Goal: Task Accomplishment & Management: Manage account settings

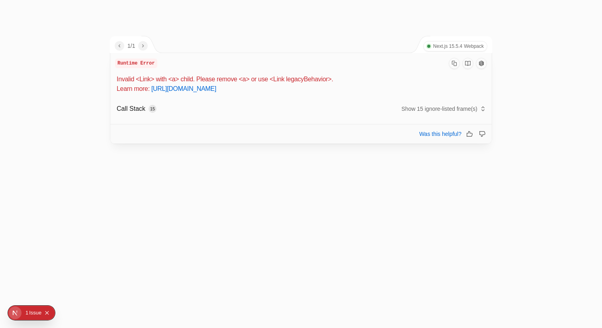
drag, startPoint x: 372, startPoint y: 89, endPoint x: 112, endPoint y: 77, distance: 260.4
click at [111, 78] on div "Runtime Error Invalid <Link> with <a> child. Please remove <a> or use <Link leg…" at bounding box center [301, 88] width 382 height 71
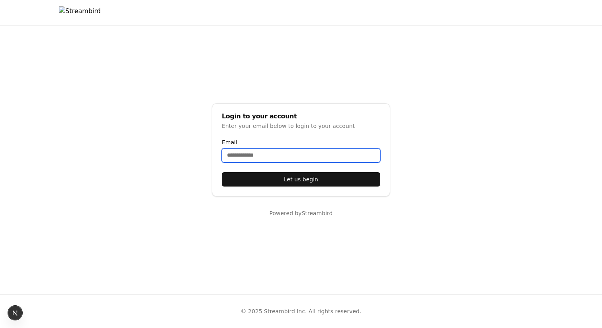
click at [245, 151] on input "Email" at bounding box center [301, 155] width 159 height 14
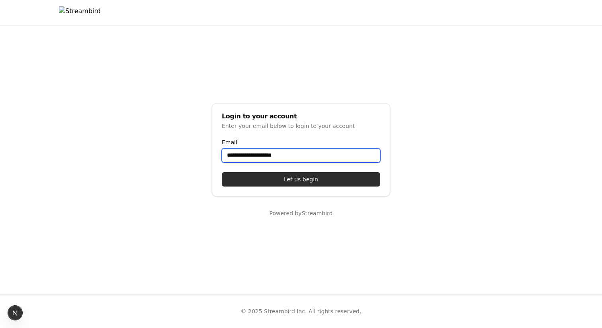
type input "**********"
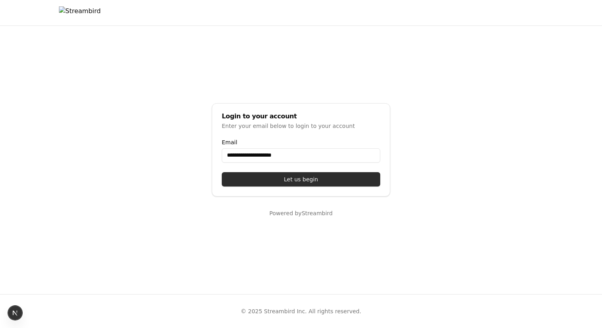
click at [272, 175] on button "Let us begin" at bounding box center [301, 179] width 159 height 14
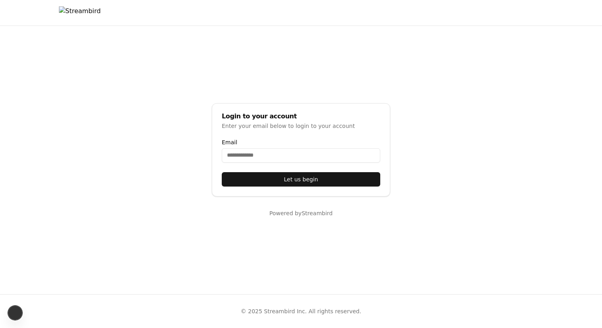
select select "**"
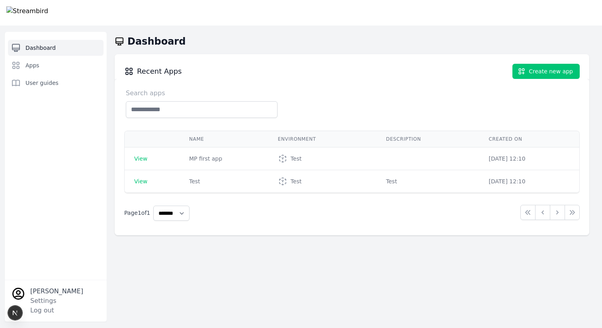
select select "**"
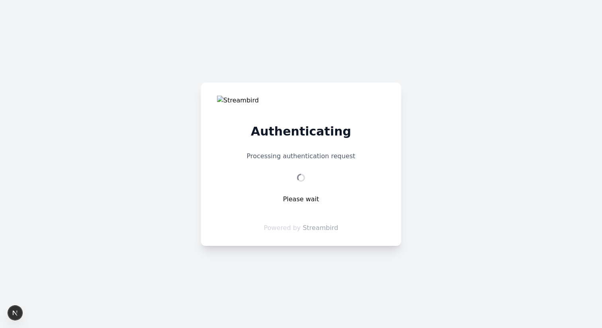
select select "**"
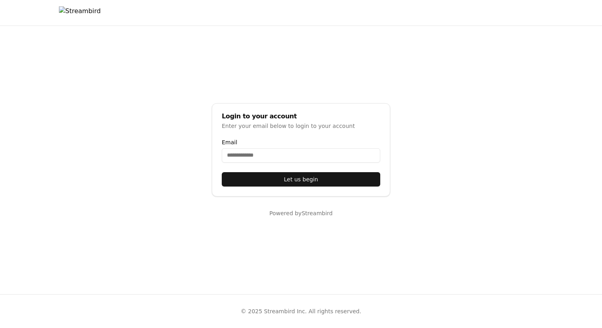
click at [163, 17] on div at bounding box center [301, 12] width 484 height 25
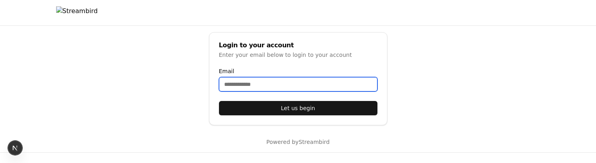
click at [245, 86] on input "Email" at bounding box center [298, 84] width 159 height 14
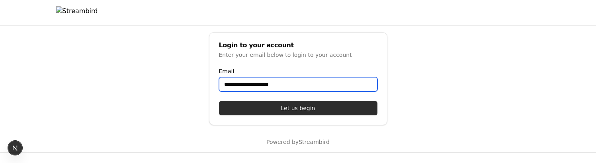
type input "**********"
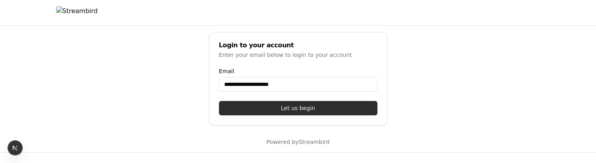
click at [274, 105] on button "Let us begin" at bounding box center [298, 108] width 159 height 14
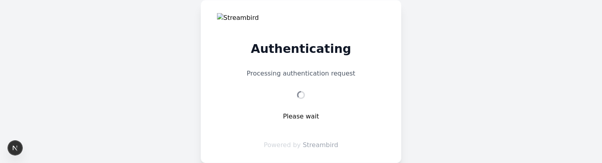
select select "**"
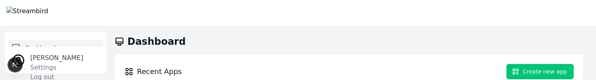
select select "**"
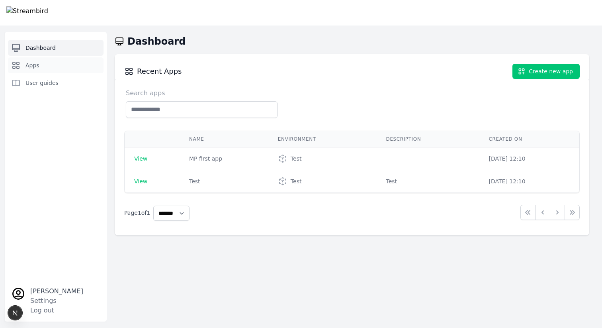
click at [33, 63] on span "Apps" at bounding box center [32, 65] width 14 height 8
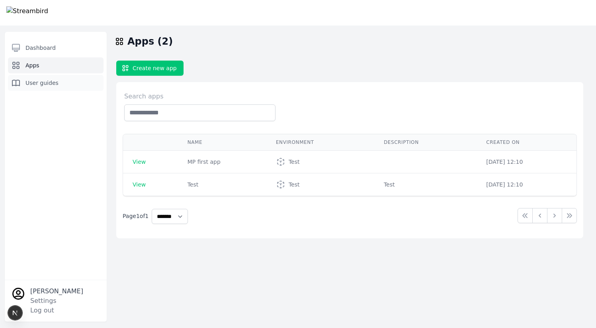
click at [38, 81] on span "User guides" at bounding box center [41, 83] width 33 height 8
click at [58, 68] on link "Apps" at bounding box center [56, 65] width 96 height 16
click at [56, 49] on span "Dashboard" at bounding box center [40, 48] width 30 height 8
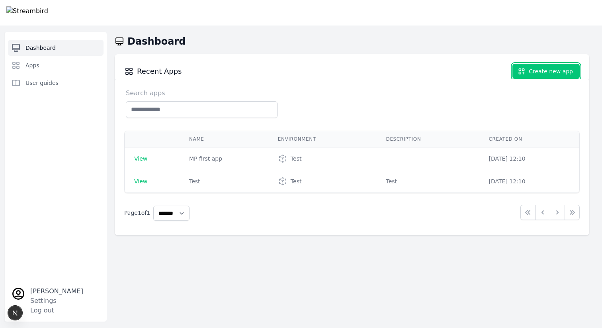
click at [539, 70] on button "Create new app" at bounding box center [546, 71] width 67 height 15
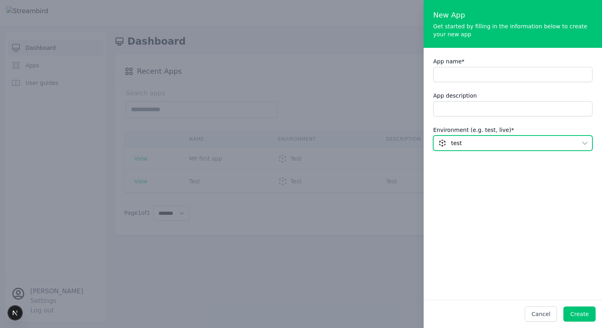
click at [474, 142] on span "test" at bounding box center [508, 143] width 138 height 8
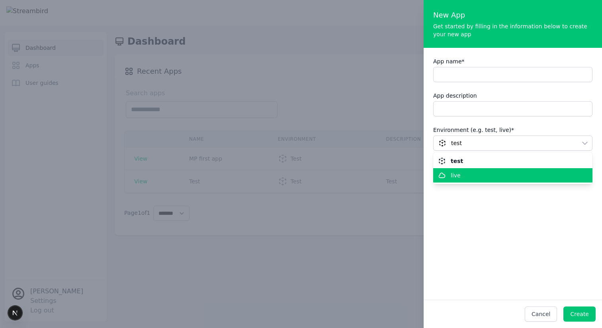
click at [464, 176] on div "live" at bounding box center [508, 175] width 140 height 8
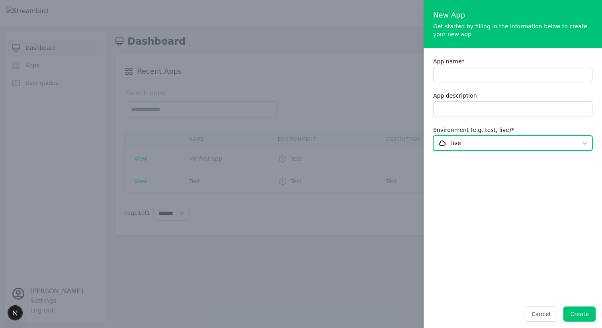
click at [459, 145] on span "live" at bounding box center [456, 143] width 10 height 8
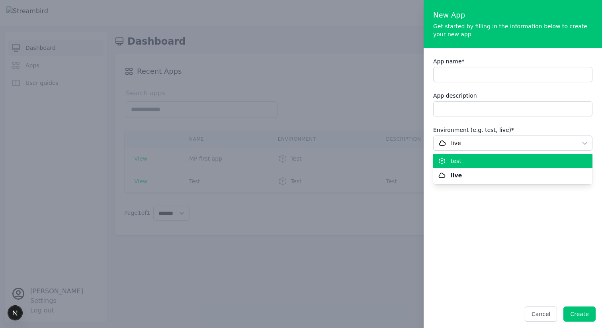
click at [454, 158] on span "test" at bounding box center [456, 161] width 11 height 8
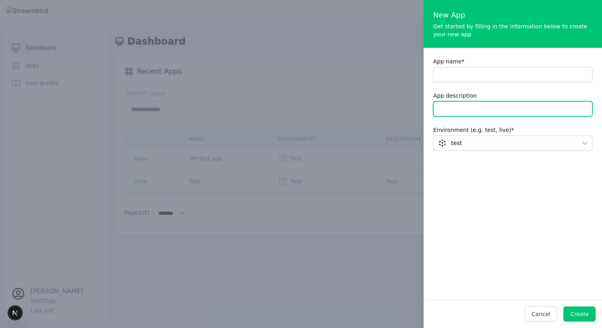
click at [499, 112] on input "App description" at bounding box center [512, 108] width 159 height 15
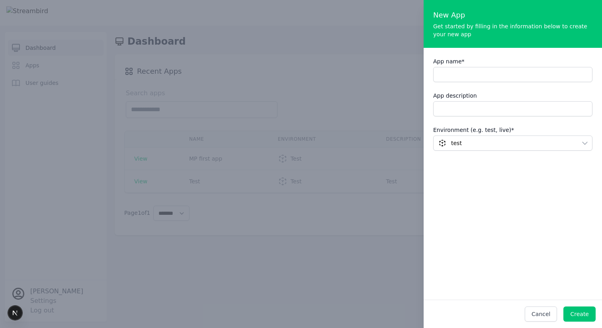
click at [568, 12] on div "New App" at bounding box center [512, 15] width 159 height 11
click at [542, 316] on button "Cancel" at bounding box center [541, 313] width 32 height 15
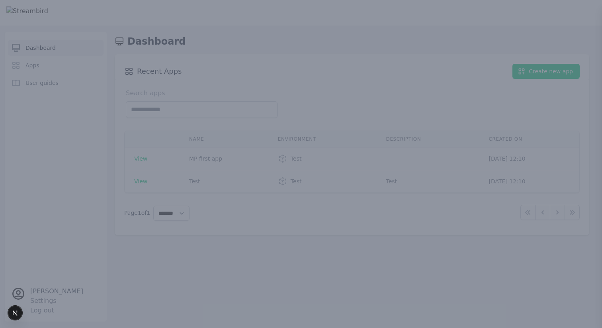
click at [287, 120] on div at bounding box center [301, 164] width 602 height 328
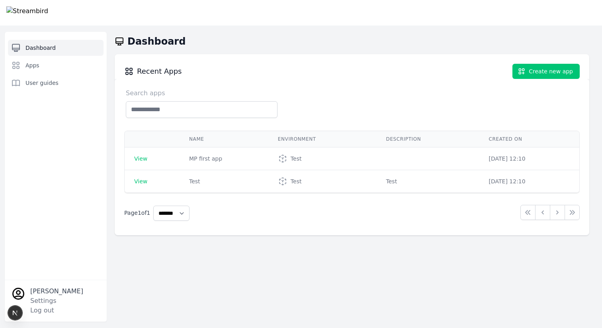
click at [144, 39] on h1 "Dashboard" at bounding box center [156, 41] width 58 height 13
click at [45, 14] on img at bounding box center [27, 12] width 42 height 13
click at [9, 9] on img at bounding box center [27, 12] width 42 height 13
click at [294, 76] on div "Recent Apps Create new app" at bounding box center [352, 66] width 475 height 25
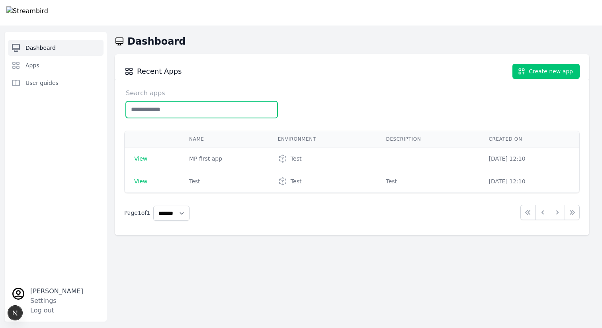
click at [167, 109] on input "text" at bounding box center [202, 109] width 152 height 17
type input "*"
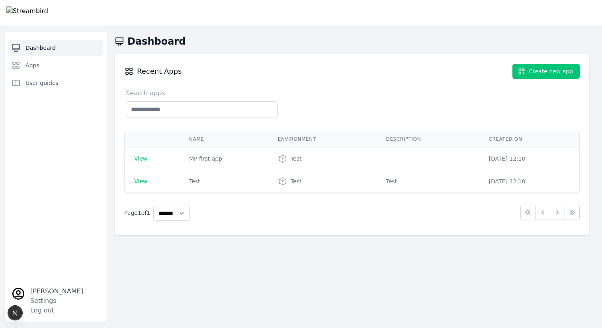
click at [48, 18] on img at bounding box center [27, 12] width 42 height 13
click at [47, 14] on img at bounding box center [27, 12] width 42 height 13
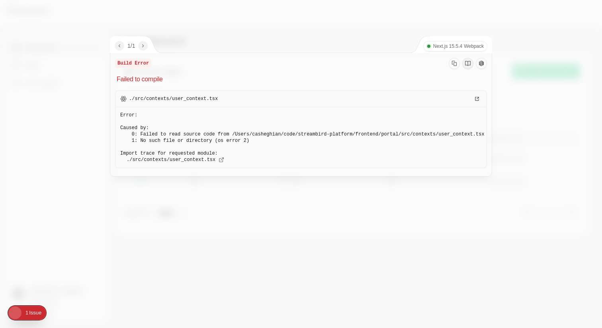
select select "**"
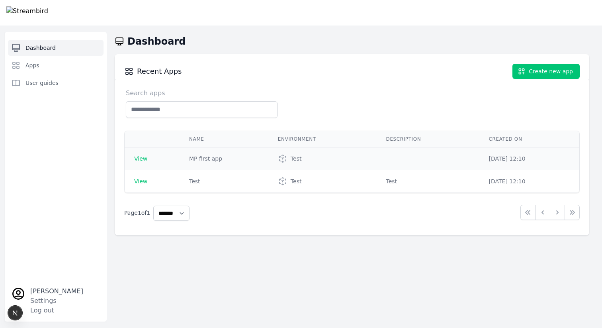
click at [142, 157] on span "View" at bounding box center [140, 158] width 13 height 6
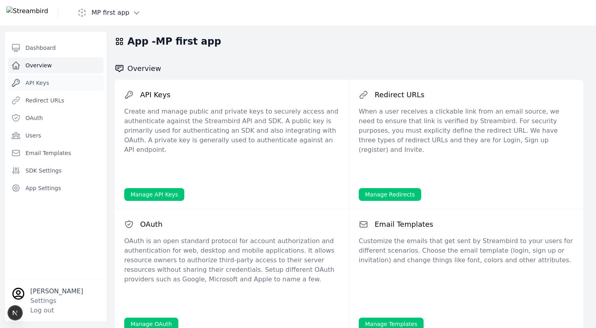
click at [41, 83] on span "API Keys" at bounding box center [37, 83] width 24 height 8
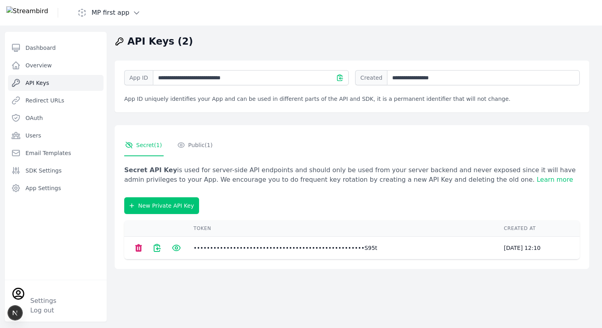
drag, startPoint x: 0, startPoint y: 0, endPoint x: 64, endPoint y: 14, distance: 65.7
click at [48, 16] on img at bounding box center [27, 12] width 42 height 13
click at [116, 14] on h1 "MP first app" at bounding box center [111, 13] width 38 height 10
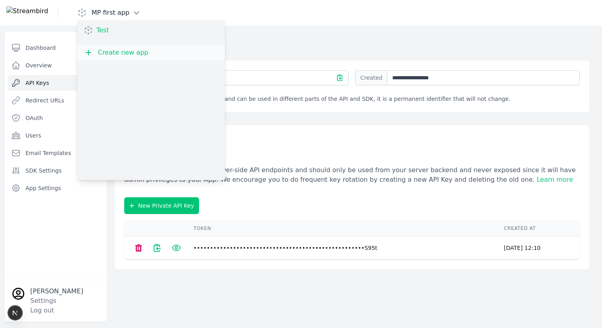
click at [112, 33] on link "Test" at bounding box center [102, 30] width 19 height 16
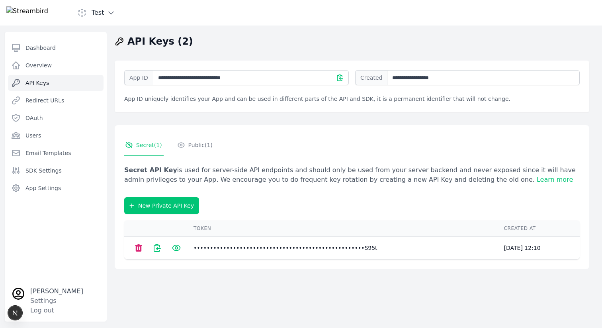
click at [48, 17] on img at bounding box center [27, 12] width 42 height 13
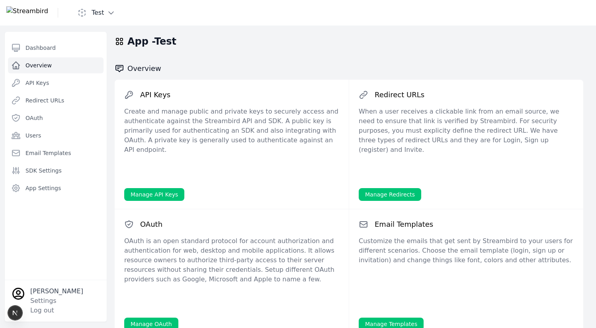
click at [104, 12] on h1 "Test" at bounding box center [98, 13] width 13 height 10
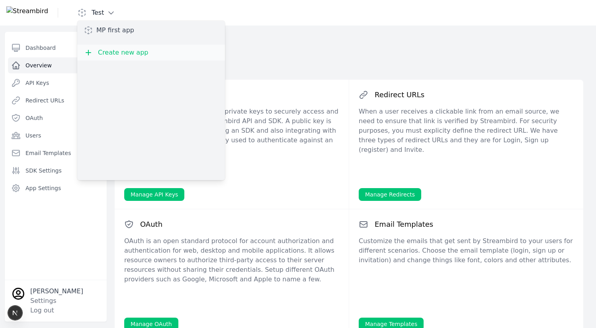
click at [173, 13] on div "Test MP first app Create new app" at bounding box center [143, 13] width 148 height 10
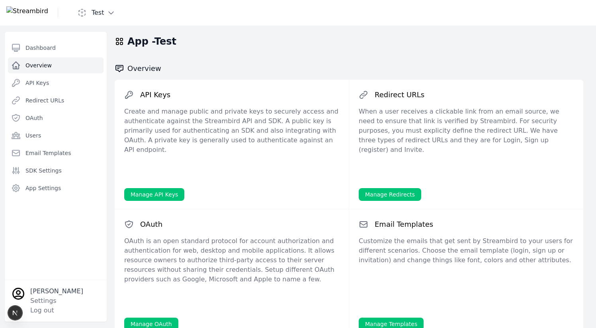
click at [137, 9] on div "Test" at bounding box center [143, 13] width 148 height 10
click at [116, 12] on button "Test" at bounding box center [96, 13] width 38 height 10
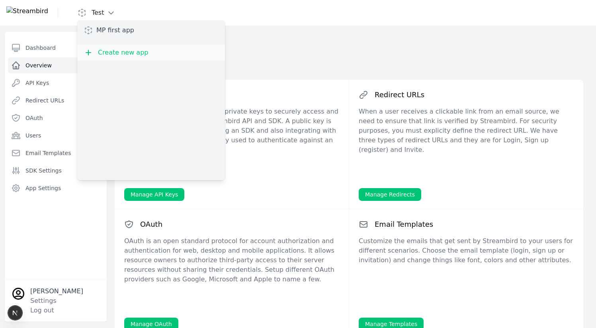
click at [116, 12] on button "Test" at bounding box center [96, 13] width 38 height 10
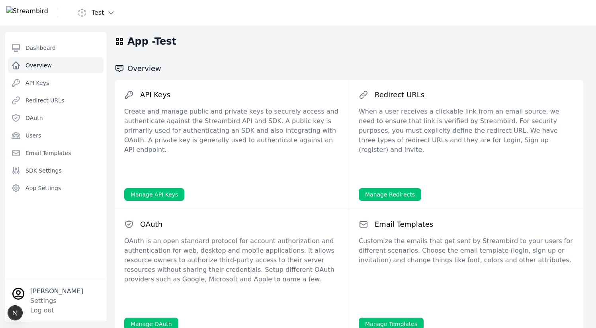
click at [74, 15] on div "Test" at bounding box center [111, 12] width 211 height 25
click at [48, 14] on img at bounding box center [27, 12] width 42 height 13
click at [31, 13] on img at bounding box center [27, 12] width 42 height 13
click at [15, 12] on img at bounding box center [27, 12] width 42 height 13
click at [47, 41] on link "Dashboard" at bounding box center [56, 48] width 96 height 16
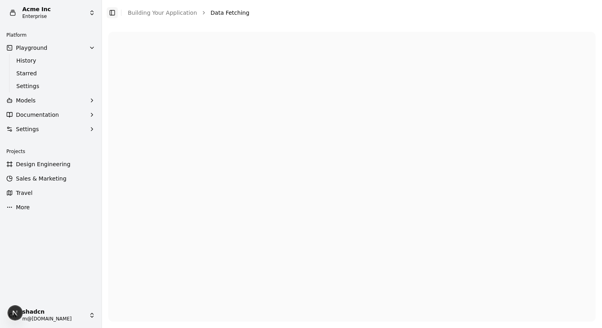
click at [112, 12] on button "Toggle Sidebar" at bounding box center [112, 12] width 11 height 11
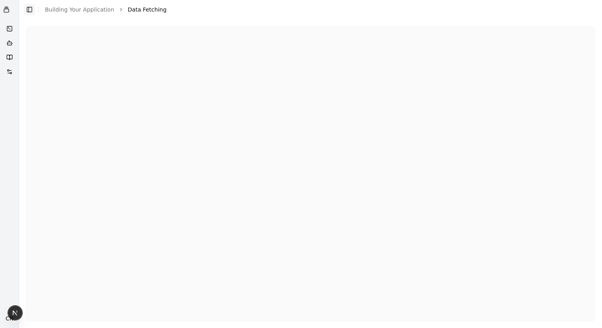
click at [31, 9] on button "Toggle Sidebar" at bounding box center [29, 9] width 11 height 11
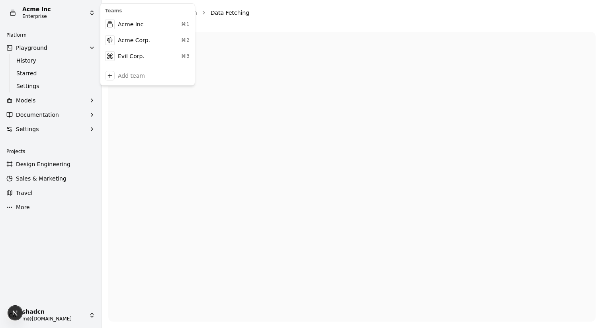
click at [45, 12] on html "Acme Inc Enterprise Platform Playground History Starred Settings Models Documen…" at bounding box center [301, 164] width 602 height 328
click at [128, 76] on div "Add team" at bounding box center [131, 76] width 27 height 8
click at [112, 12] on button "Toggle Sidebar" at bounding box center [112, 12] width 11 height 11
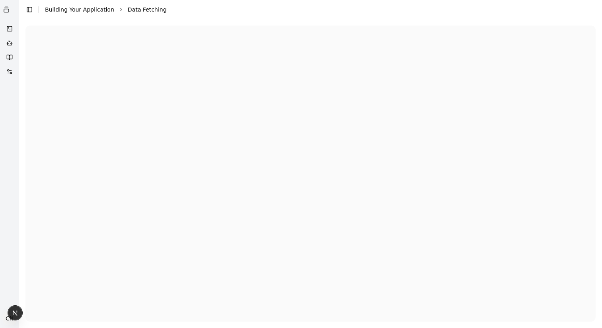
click at [112, 12] on link "Building Your Application" at bounding box center [79, 9] width 69 height 6
click at [37, 6] on div "Toggle Sidebar Building Your Application Data Fetching" at bounding box center [96, 9] width 154 height 11
click at [32, 7] on button "Toggle Sidebar" at bounding box center [29, 9] width 11 height 11
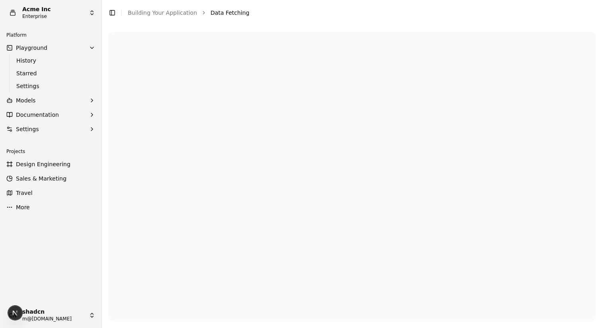
click at [37, 51] on span "Playground" at bounding box center [31, 48] width 31 height 8
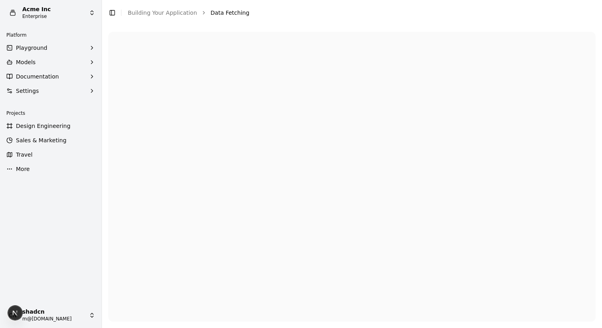
click at [41, 63] on button "Models" at bounding box center [50, 62] width 95 height 13
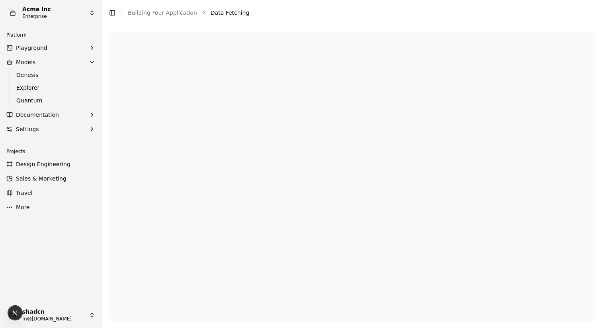
click at [41, 63] on button "Models" at bounding box center [50, 62] width 95 height 13
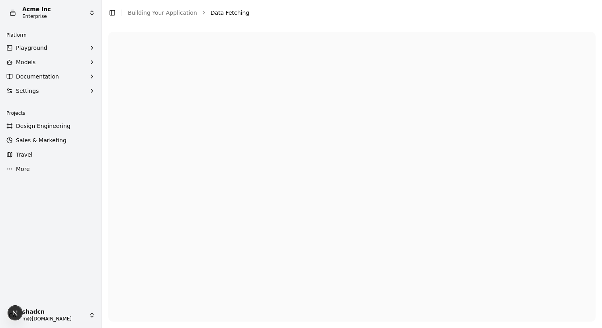
click at [38, 78] on span "Documentation" at bounding box center [37, 77] width 43 height 8
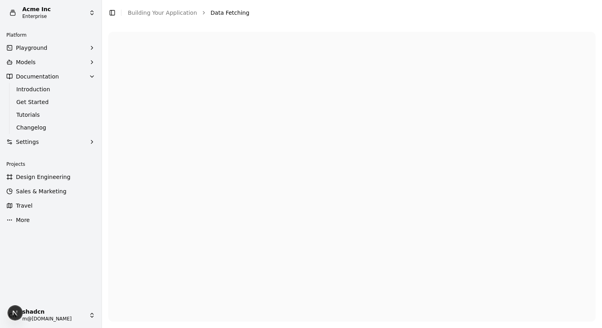
click at [38, 78] on span "Documentation" at bounding box center [37, 77] width 43 height 8
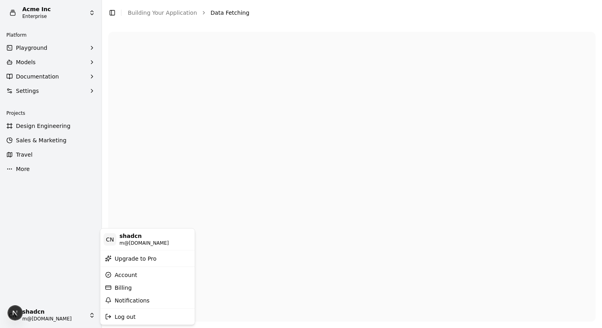
click at [59, 307] on html "Acme Inc Enterprise Platform Playground Models Documentation Settings Projects …" at bounding box center [301, 164] width 602 height 328
click at [180, 190] on html "Acme Inc Enterprise Platform Playground Models Documentation Settings Projects …" at bounding box center [301, 164] width 602 height 328
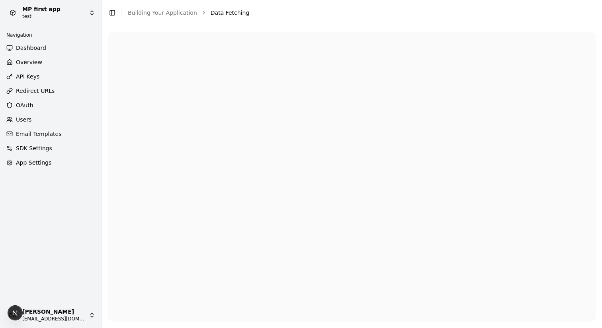
click at [39, 47] on span "Dashboard" at bounding box center [31, 48] width 30 height 8
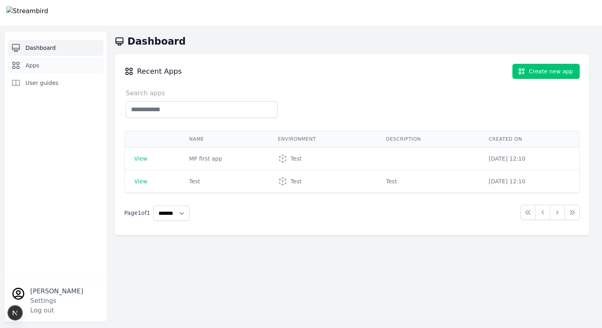
click at [39, 65] on link "Apps" at bounding box center [56, 65] width 96 height 16
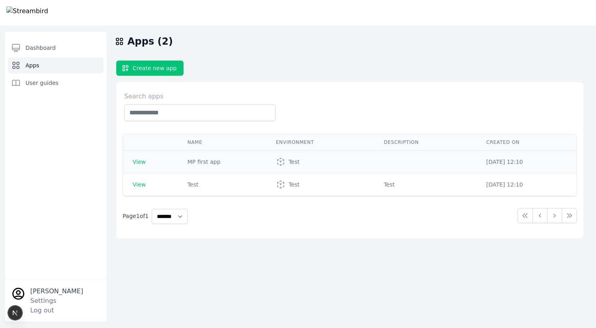
click at [141, 164] on span "View" at bounding box center [139, 162] width 13 height 6
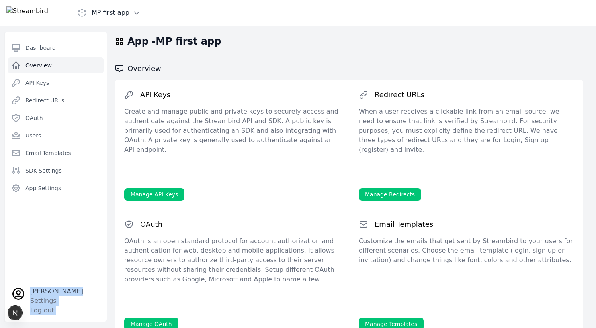
drag, startPoint x: 82, startPoint y: 194, endPoint x: 97, endPoint y: 0, distance: 194.6
click at [86, 11] on div "MP first app Dashboard Overview API Keys Redirect URLs OAuth Users Email Templa…" at bounding box center [298, 243] width 596 height 487
click at [237, 64] on div "Overview" at bounding box center [349, 69] width 469 height 10
click at [258, 71] on div "Overview" at bounding box center [349, 69] width 469 height 10
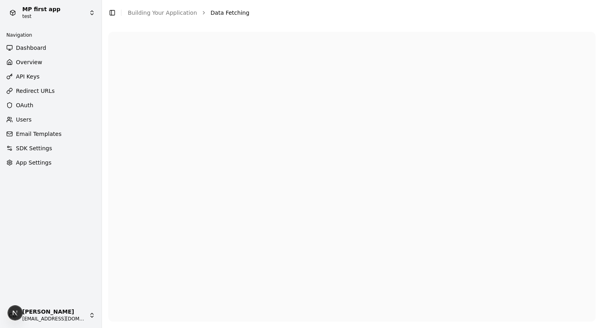
click at [46, 48] on span "Dashboard" at bounding box center [31, 48] width 30 height 8
click at [58, 13] on html "MP first app test Navigation Dashboard Overview API Keys Redirect URLs OAuth Us…" at bounding box center [301, 164] width 602 height 328
click at [41, 13] on html "MP first app test Navigation Dashboard Overview API Keys Redirect URLs OAuth Us…" at bounding box center [301, 164] width 602 height 328
click at [51, 13] on html "MP first app test Navigation Dashboard Overview API Keys Redirect URLs OAuth Us…" at bounding box center [301, 164] width 602 height 328
click at [57, 12] on html "MP first app test Navigation Dashboard Overview API Keys Redirect URLs OAuth Us…" at bounding box center [301, 164] width 602 height 328
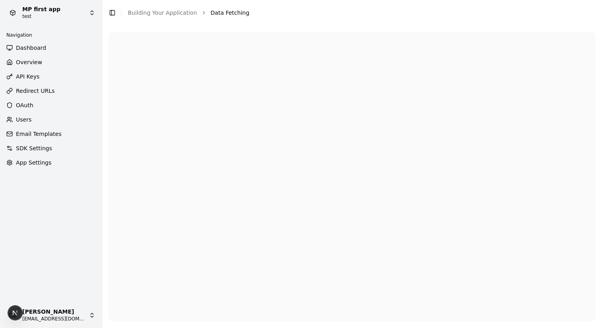
click at [65, 14] on html "MP first app test Navigation Dashboard Overview API Keys Redirect URLs OAuth Us…" at bounding box center [301, 164] width 602 height 328
click at [71, 9] on html "MP first app test Navigation Dashboard Overview API Keys Redirect URLs OAuth Us…" at bounding box center [301, 164] width 602 height 328
click at [73, 12] on html "MP first app test Navigation Dashboard Overview API Keys Redirect URLs OAuth Us…" at bounding box center [301, 164] width 602 height 328
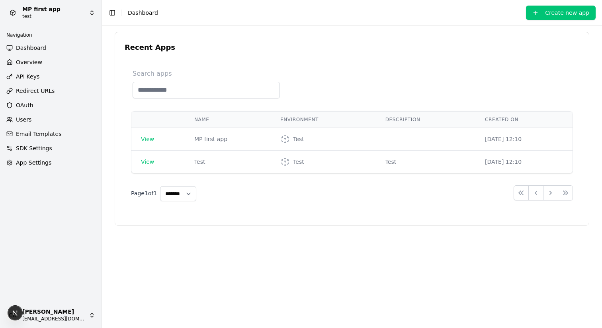
click at [32, 64] on span "Overview" at bounding box center [29, 62] width 26 height 8
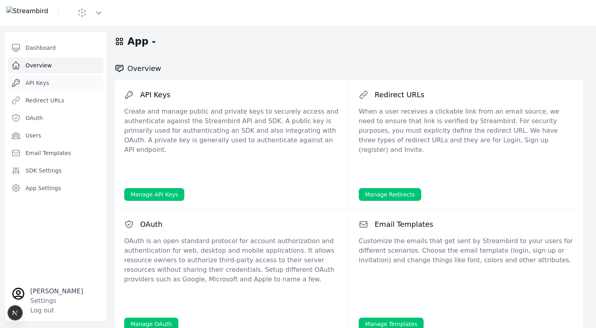
click at [38, 88] on link "API Keys" at bounding box center [56, 83] width 96 height 16
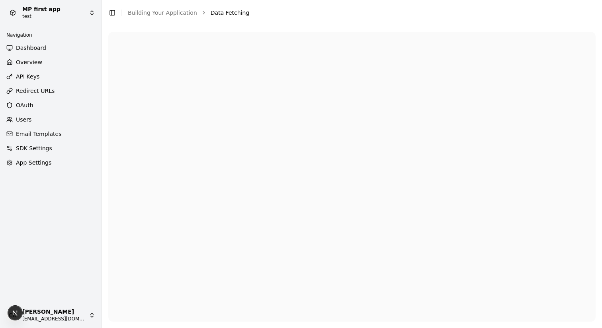
click at [35, 49] on span "Dashboard" at bounding box center [31, 48] width 30 height 8
click at [58, 18] on html "MP first app test Navigation Dashboard Overview API Keys Redirect URLs OAuth Us…" at bounding box center [301, 164] width 602 height 328
click at [53, 25] on html "MP first app test Navigation Dashboard Overview API Keys Redirect URLs OAuth Us…" at bounding box center [301, 164] width 602 height 328
click at [61, 17] on html "MP first app test Navigation Dashboard Overview API Keys Redirect URLs OAuth Us…" at bounding box center [301, 164] width 602 height 328
click at [119, 42] on div "Test" at bounding box center [147, 40] width 91 height 16
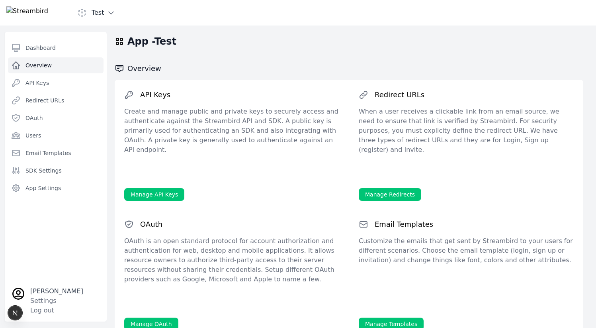
click at [48, 16] on img at bounding box center [27, 12] width 42 height 13
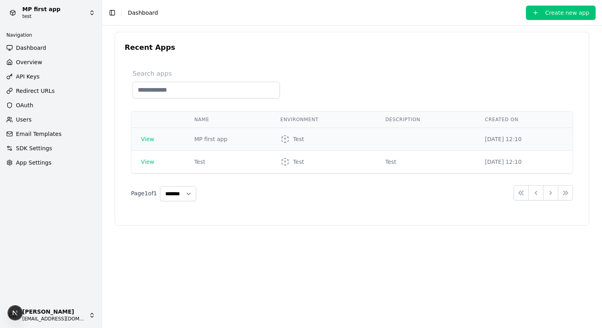
click at [149, 139] on span "View" at bounding box center [147, 139] width 13 height 6
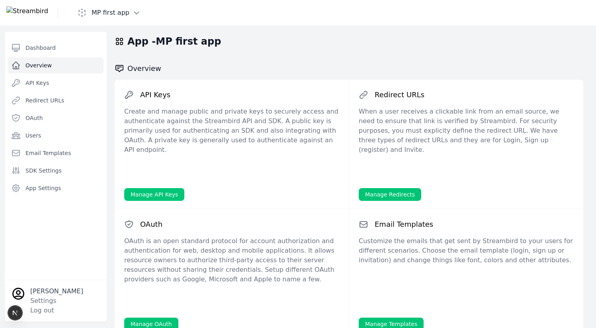
click at [157, 190] on link "Manage API Keys" at bounding box center [154, 194] width 60 height 13
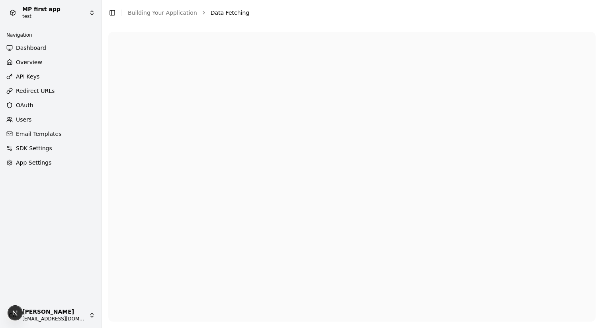
click at [67, 12] on html "MP first app test Navigation Dashboard Overview API Keys Redirect URLs OAuth Us…" at bounding box center [301, 164] width 602 height 328
click at [24, 44] on span "Dashboard" at bounding box center [31, 48] width 30 height 8
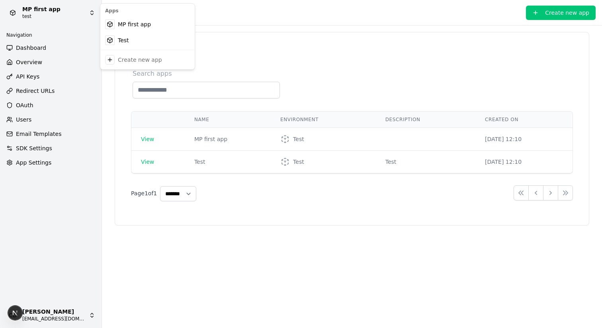
click at [70, 17] on html "MP first app test Navigation Dashboard Overview API Keys Redirect URLs OAuth Us…" at bounding box center [301, 164] width 602 height 328
click at [70, 16] on html "MP first app test Navigation Dashboard Overview API Keys Redirect URLs OAuth Us…" at bounding box center [301, 164] width 602 height 328
click at [30, 75] on span "API Keys" at bounding box center [28, 77] width 24 height 8
click at [38, 75] on span "API Keys" at bounding box center [28, 77] width 24 height 8
click at [35, 15] on html "MP first app test Navigation Dashboard Overview API Keys Redirect URLs OAuth Us…" at bounding box center [301, 164] width 602 height 328
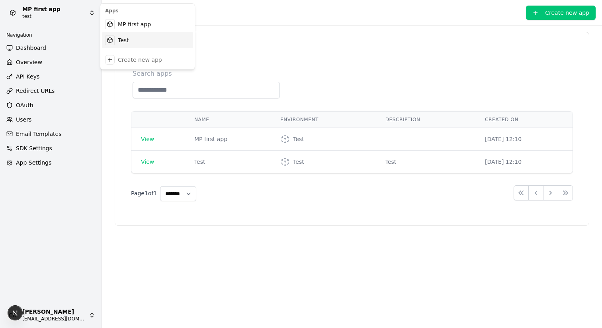
click at [118, 39] on div "Test" at bounding box center [147, 40] width 91 height 16
click at [52, 14] on html "Test test Navigation Dashboard Overview API Keys Redirect URLs OAuth Users Emai…" at bounding box center [301, 164] width 602 height 328
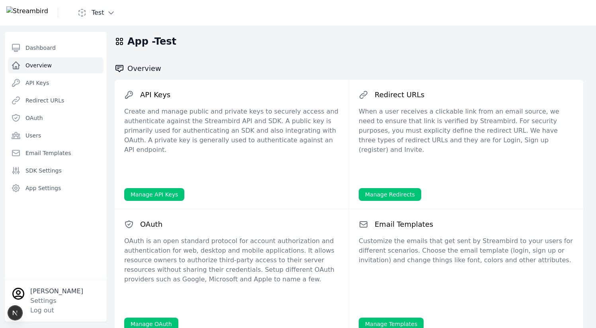
click at [48, 13] on img at bounding box center [27, 12] width 42 height 13
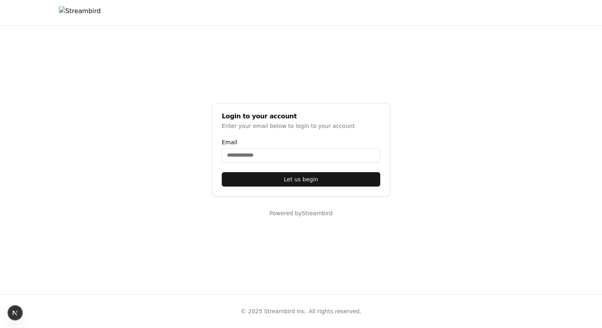
select select "**"
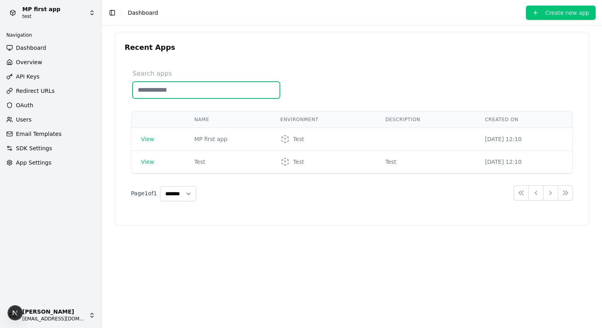
click at [137, 94] on input "text" at bounding box center [206, 90] width 147 height 17
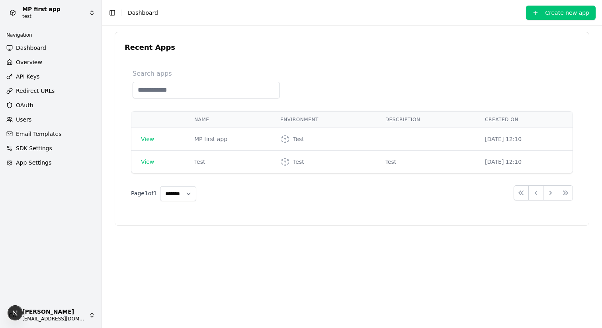
click at [22, 75] on span "API Keys" at bounding box center [28, 77] width 24 height 8
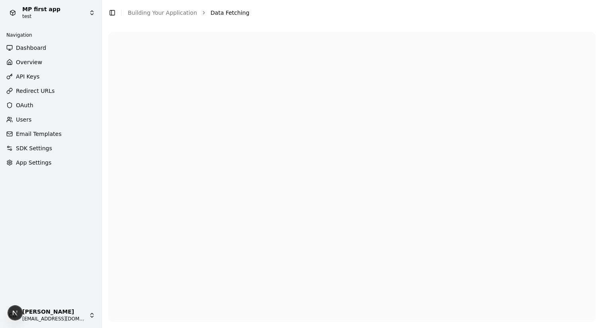
click at [254, 103] on div at bounding box center [352, 177] width 488 height 290
click at [22, 75] on span "API Keys" at bounding box center [28, 77] width 24 height 8
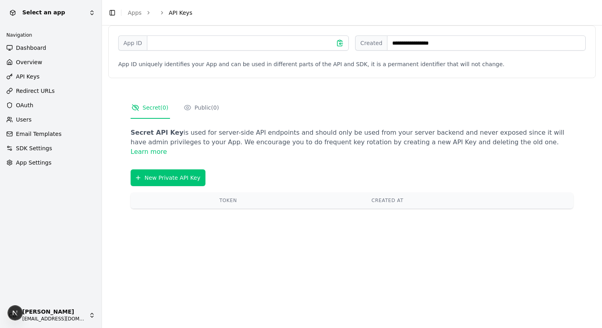
click at [35, 60] on span "Overview" at bounding box center [29, 62] width 26 height 8
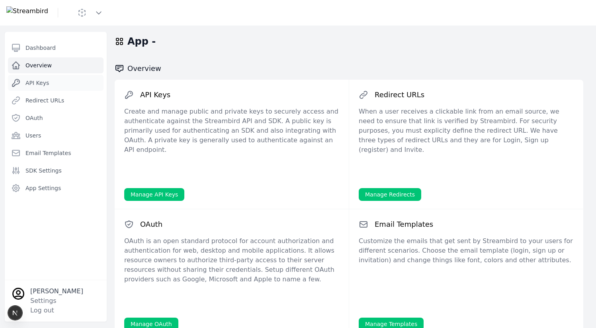
click at [39, 86] on span "API Keys" at bounding box center [37, 83] width 24 height 8
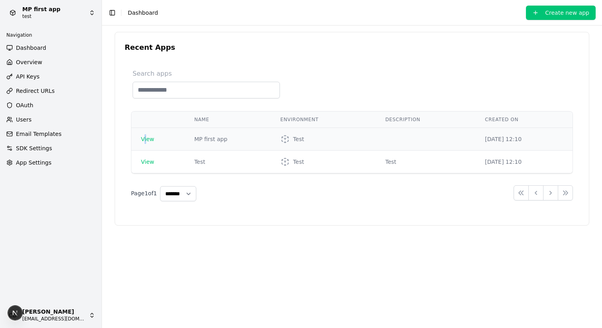
click at [145, 140] on span "View" at bounding box center [147, 139] width 13 height 6
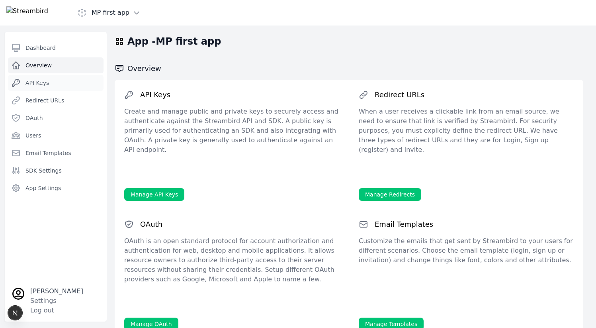
click at [39, 84] on span "API Keys" at bounding box center [37, 83] width 24 height 8
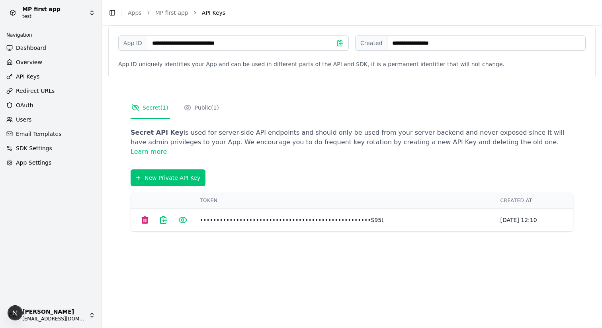
click at [34, 49] on span "Dashboard" at bounding box center [31, 48] width 30 height 8
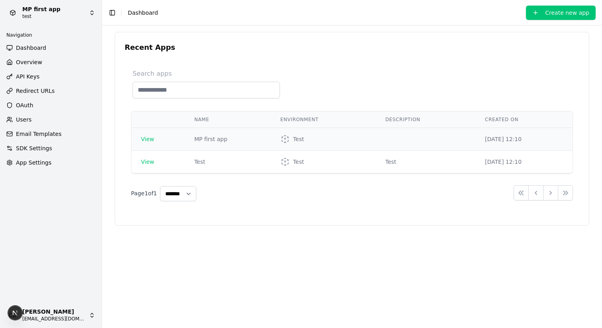
click at [149, 140] on span "View" at bounding box center [147, 139] width 13 height 6
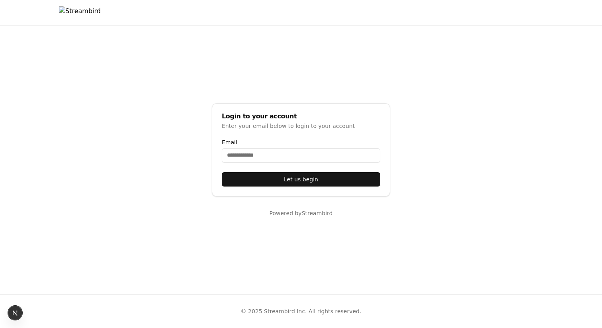
select select "**"
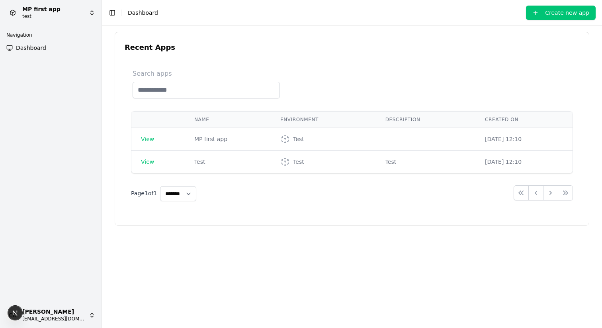
click at [55, 50] on link "Dashboard" at bounding box center [50, 47] width 95 height 13
click at [43, 15] on html "MP first app test Navigation Dashboard CD Chris Dro casheghian@moonpay.com Togg…" at bounding box center [301, 164] width 602 height 328
click at [126, 59] on div "Create new app" at bounding box center [140, 60] width 44 height 8
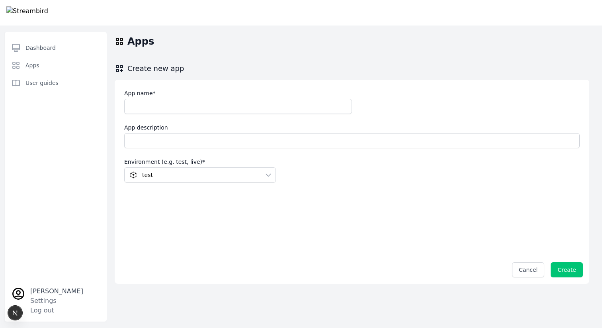
click at [77, 13] on div at bounding box center [254, 12] width 497 height 25
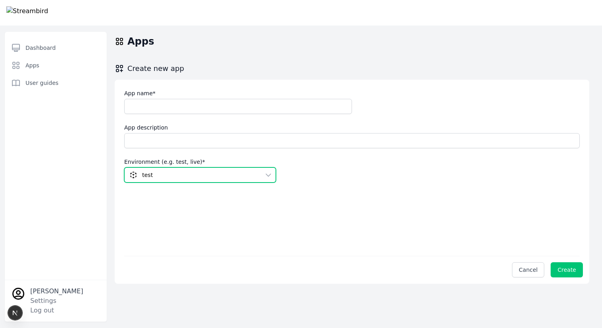
click at [212, 169] on button "test" at bounding box center [200, 174] width 152 height 15
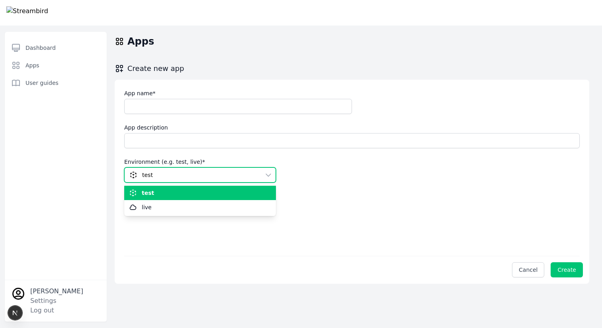
click at [217, 172] on span "test" at bounding box center [194, 175] width 130 height 8
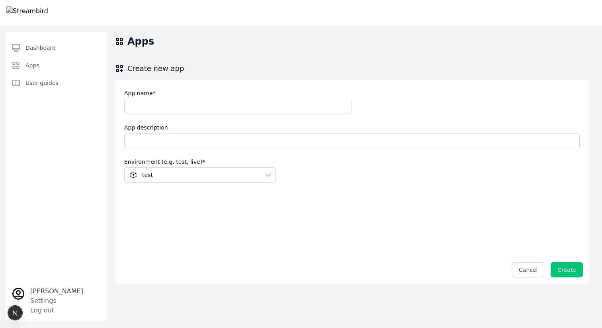
click at [177, 83] on div "App name * App description Environment (e.g. test, live) * test" at bounding box center [352, 135] width 456 height 111
click at [54, 50] on span "Dashboard" at bounding box center [40, 48] width 30 height 8
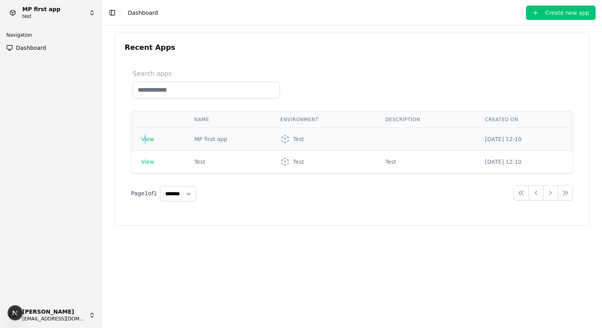
click at [145, 142] on span "View" at bounding box center [147, 139] width 13 height 6
click at [149, 139] on span "View" at bounding box center [147, 139] width 13 height 6
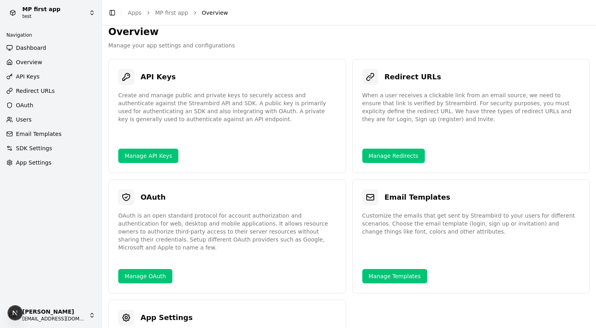
click at [31, 62] on span "Overview" at bounding box center [29, 62] width 26 height 8
click at [36, 76] on span "API Keys" at bounding box center [28, 77] width 24 height 8
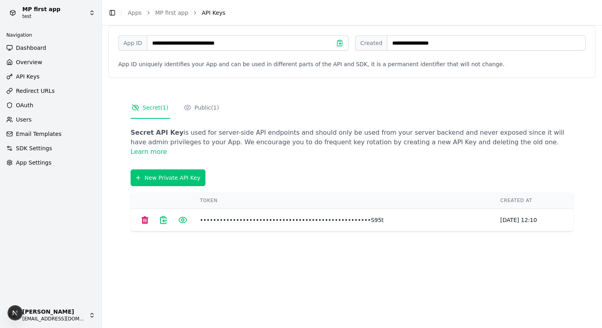
click at [41, 90] on span "Redirect URLs" at bounding box center [35, 91] width 39 height 8
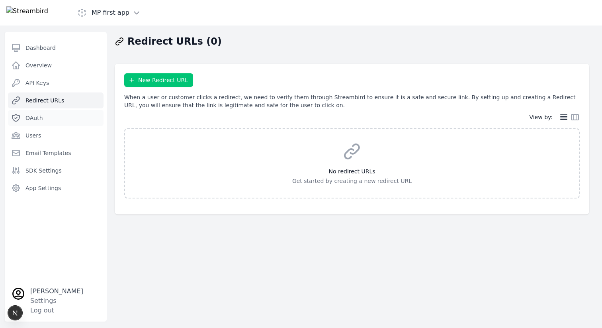
click at [31, 113] on link "OAuth" at bounding box center [56, 118] width 96 height 16
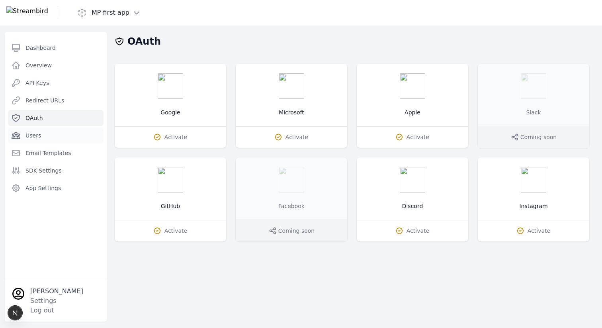
click at [34, 132] on span "Users" at bounding box center [33, 135] width 16 height 8
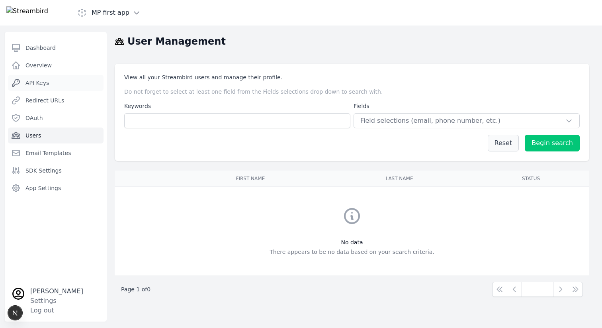
click at [47, 83] on span "API Keys" at bounding box center [37, 83] width 24 height 8
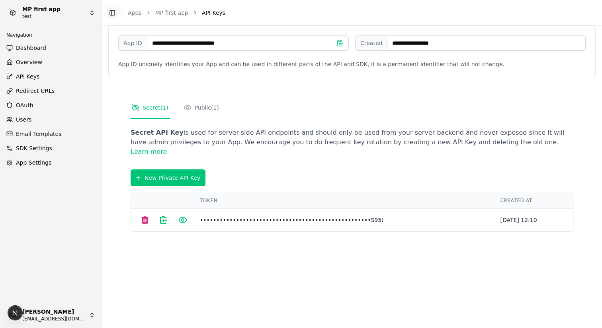
click at [114, 10] on button "Toggle Sidebar" at bounding box center [112, 12] width 11 height 11
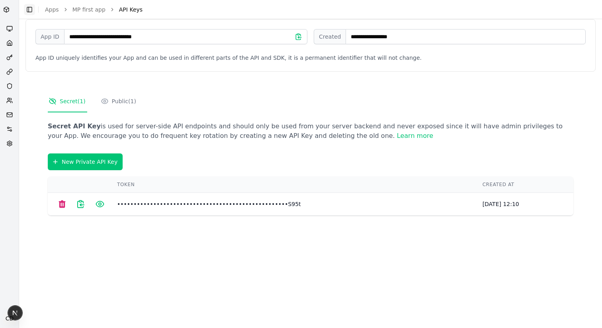
click at [30, 5] on button "Toggle Sidebar" at bounding box center [29, 9] width 11 height 11
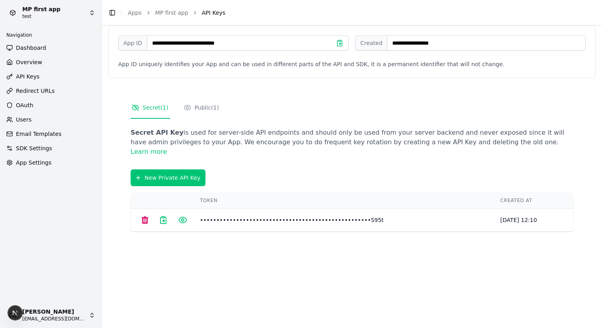
click at [23, 47] on span "Dashboard" at bounding box center [31, 48] width 30 height 8
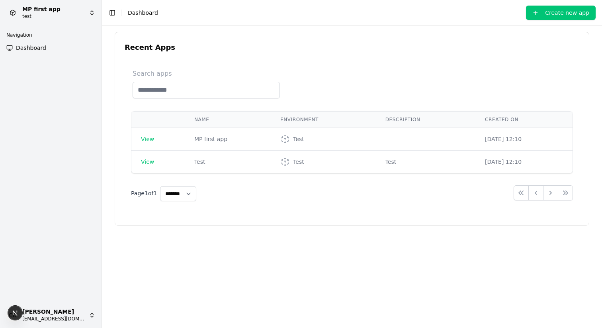
click at [40, 55] on div "Navigation Dashboard" at bounding box center [51, 41] width 102 height 32
click at [37, 44] on span "Dashboard" at bounding box center [31, 48] width 30 height 8
click at [49, 18] on html "MP first app test Navigation Dashboard CD Chris Dro casheghian@moonpay.com Togg…" at bounding box center [301, 164] width 602 height 328
click at [47, 37] on html "MP first app test Navigation Dashboard CD Chris Dro casheghian@moonpay.com Togg…" at bounding box center [301, 164] width 602 height 328
click at [61, 11] on html "MP first app test Navigation Dashboard CD Chris Dro casheghian@moonpay.com Togg…" at bounding box center [301, 164] width 602 height 328
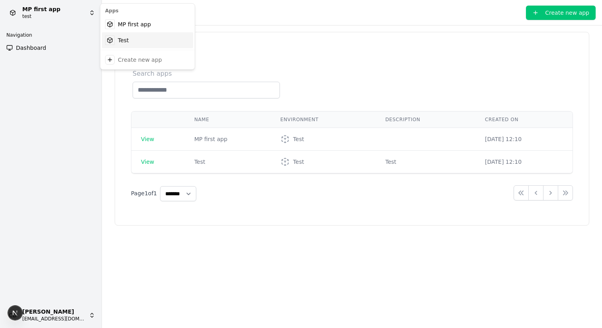
click at [123, 40] on div "Test" at bounding box center [147, 40] width 91 height 16
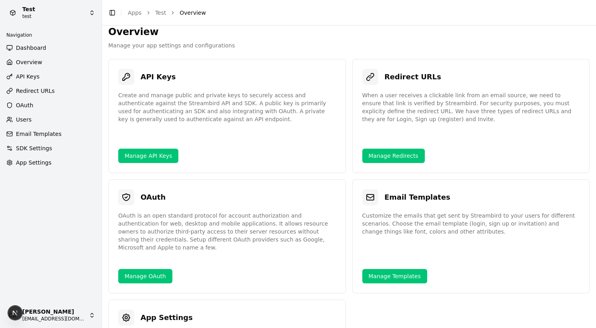
click at [32, 74] on span "API Keys" at bounding box center [28, 77] width 24 height 8
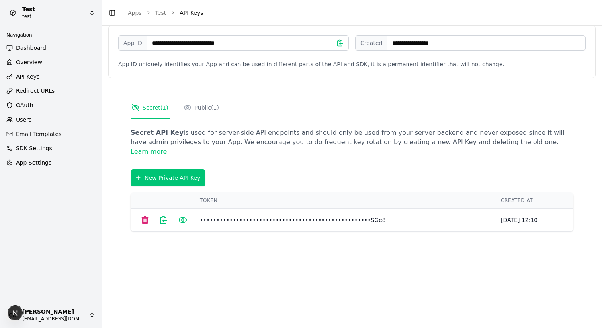
click at [37, 92] on span "Redirect URLs" at bounding box center [35, 91] width 39 height 8
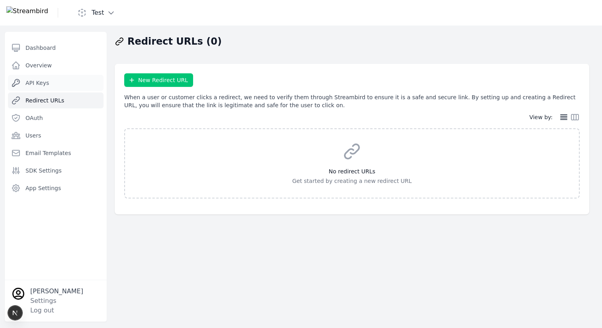
click at [45, 82] on span "API Keys" at bounding box center [37, 83] width 24 height 8
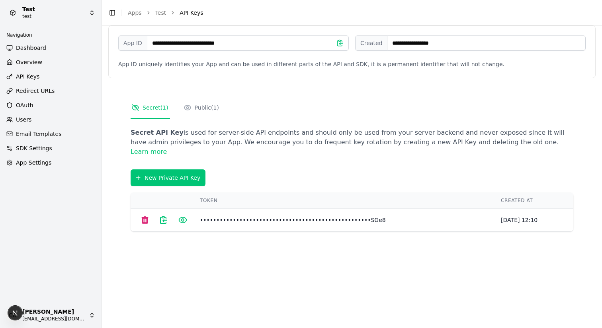
click at [37, 87] on span "Redirect URLs" at bounding box center [35, 91] width 39 height 8
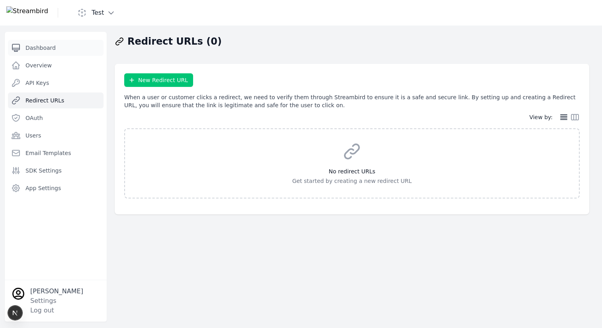
click at [37, 52] on link "Dashboard" at bounding box center [56, 48] width 96 height 16
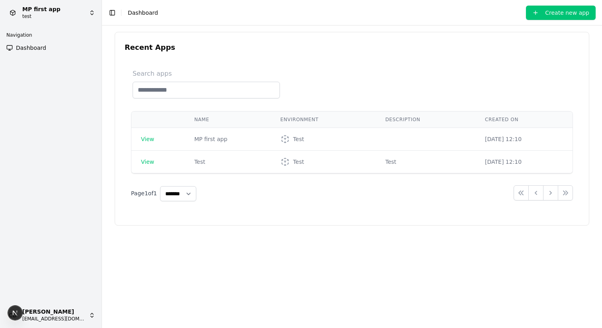
click at [42, 47] on span "Dashboard" at bounding box center [31, 48] width 30 height 8
click at [112, 10] on button "Toggle Sidebar" at bounding box center [112, 12] width 11 height 11
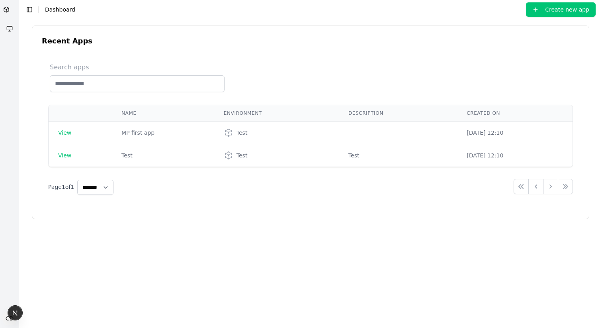
click at [112, 10] on div "Toggle Sidebar Dashboard Create new app" at bounding box center [310, 9] width 583 height 14
click at [31, 10] on button "Toggle Sidebar" at bounding box center [29, 9] width 11 height 11
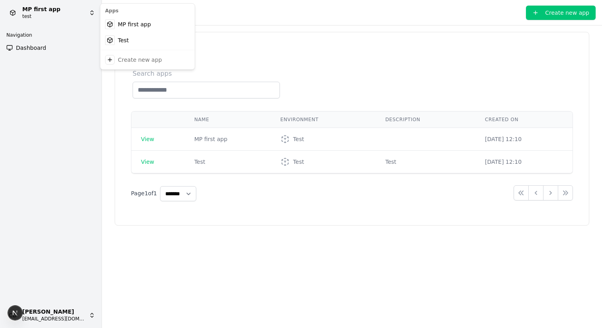
click at [96, 14] on html "MP first app test Navigation Dashboard CD Chris Dro casheghian@moonpay.com Togg…" at bounding box center [301, 164] width 602 height 328
click at [113, 10] on div "Apps" at bounding box center [147, 10] width 91 height 11
click at [177, 10] on div "Apps" at bounding box center [147, 10] width 91 height 11
drag, startPoint x: 233, startPoint y: 12, endPoint x: 135, endPoint y: 13, distance: 98.4
click at [224, 12] on html "MP first app test Navigation Dashboard CD Chris Dro casheghian@moonpay.com Togg…" at bounding box center [301, 164] width 602 height 328
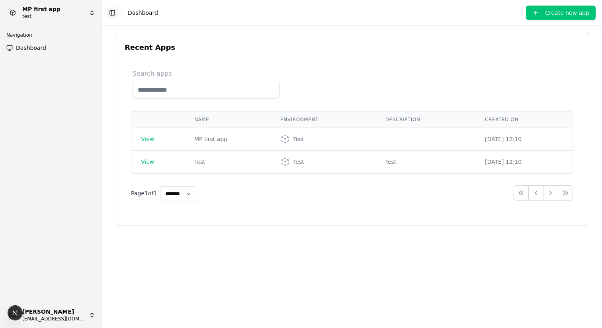
click at [110, 15] on button "Toggle Sidebar" at bounding box center [112, 12] width 11 height 11
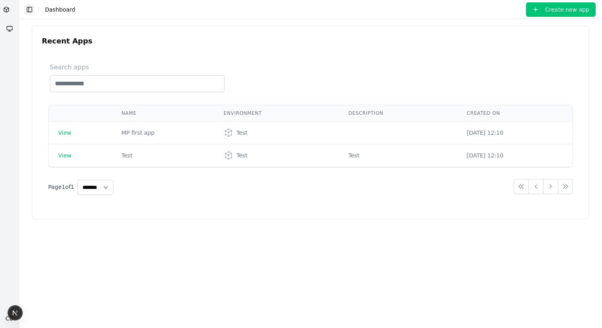
click at [27, 8] on button "Toggle Sidebar" at bounding box center [29, 9] width 11 height 11
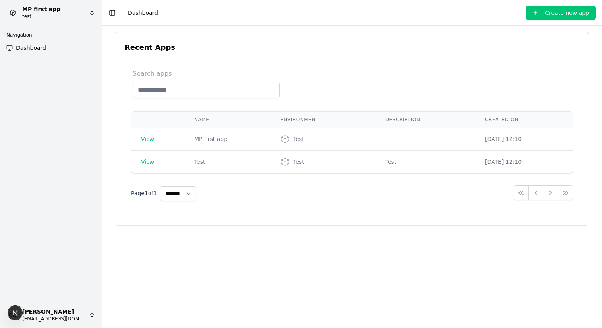
click at [12, 14] on html "MP first app test Navigation Dashboard CD Chris Dro casheghian@moonpay.com Togg…" at bounding box center [301, 164] width 602 height 328
click at [39, 18] on html "MP first app test Navigation Dashboard CD Chris Dro casheghian@moonpay.com Togg…" at bounding box center [301, 164] width 602 height 328
click at [22, 17] on html "MP first app test Navigation Dashboard CD Chris Dro casheghian@moonpay.com Togg…" at bounding box center [301, 164] width 602 height 328
click at [118, 40] on div "Test" at bounding box center [147, 40] width 91 height 16
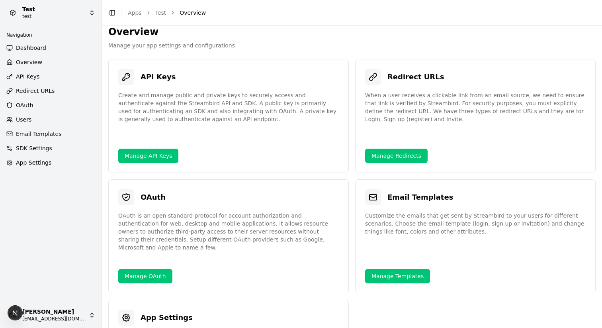
click at [65, 13] on html "Test test Navigation Dashboard Overview API Keys Redirect URLs OAuth Users Emai…" at bounding box center [301, 164] width 602 height 328
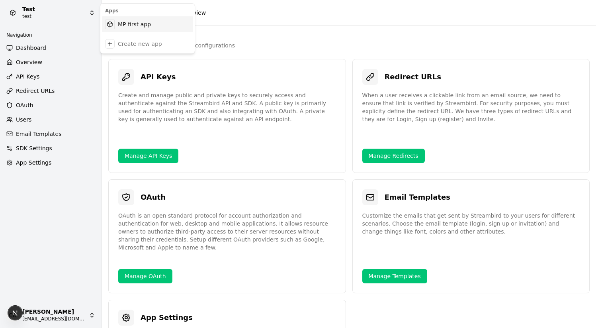
click at [134, 25] on div "MP first app" at bounding box center [147, 24] width 91 height 16
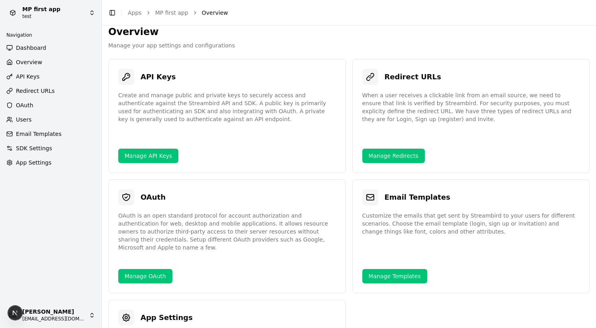
click at [33, 17] on html "MP first app test Navigation Dashboard Overview API Keys Redirect URLs OAuth Us…" at bounding box center [298, 164] width 596 height 328
click at [39, 12] on html "MP first app test Navigation Dashboard Overview API Keys Redirect URLs OAuth Us…" at bounding box center [298, 164] width 596 height 328
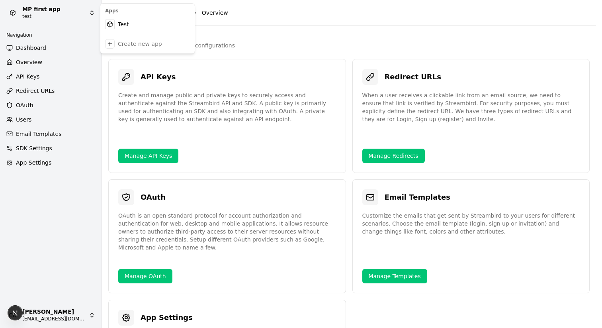
click at [70, 11] on html "MP first app test Navigation Dashboard Overview API Keys Redirect URLs OAuth Us…" at bounding box center [301, 164] width 602 height 328
click at [127, 25] on div "Test" at bounding box center [147, 24] width 91 height 16
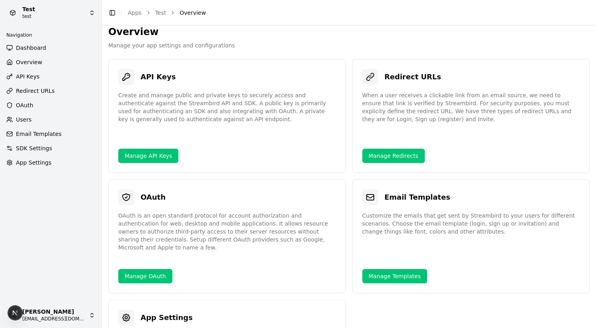
click at [39, 13] on html "Test test Navigation Dashboard Overview API Keys Redirect URLs OAuth Users Emai…" at bounding box center [298, 164] width 596 height 328
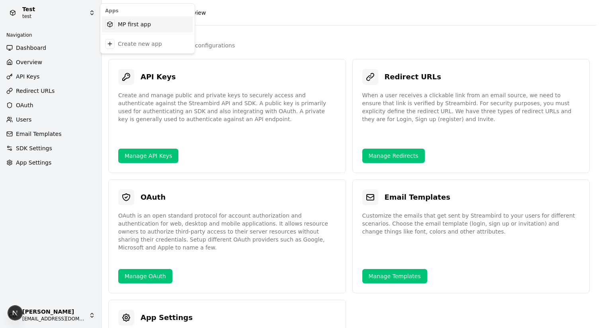
click at [127, 23] on div "MP first app" at bounding box center [147, 24] width 91 height 16
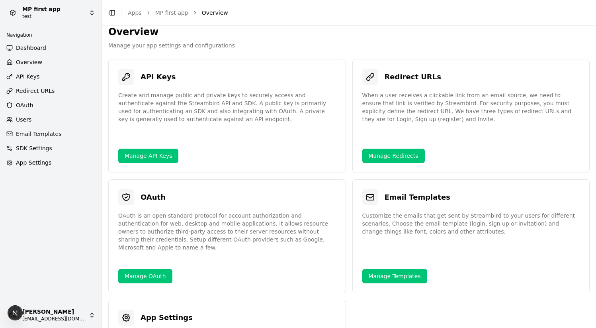
click at [29, 49] on span "Dashboard" at bounding box center [31, 48] width 30 height 8
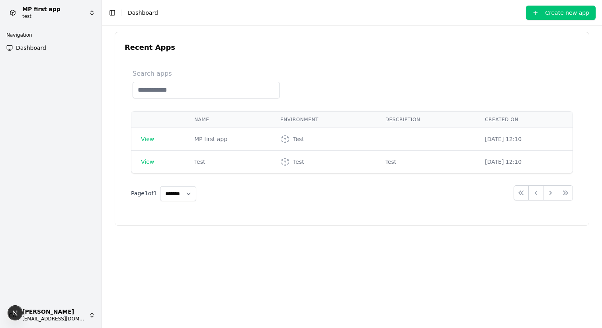
click at [560, 15] on button "Create new app" at bounding box center [561, 13] width 70 height 14
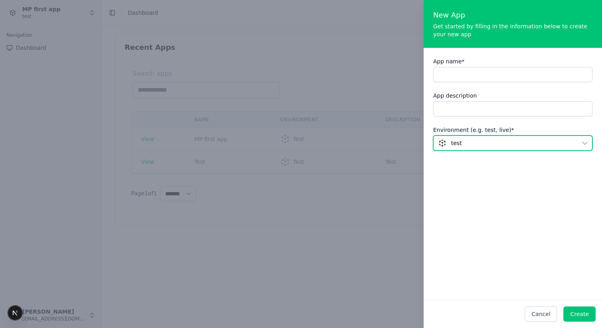
click at [474, 146] on span "test" at bounding box center [508, 143] width 138 height 8
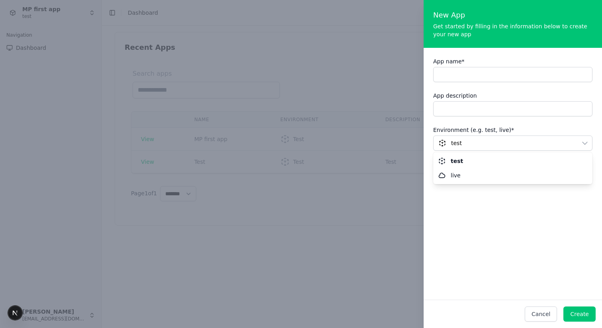
click at [227, 74] on div at bounding box center [301, 164] width 602 height 328
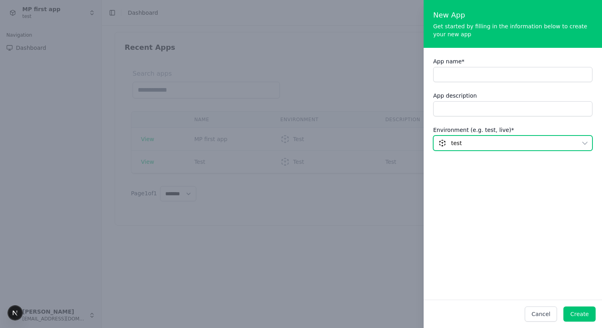
click at [452, 146] on span "test" at bounding box center [456, 143] width 11 height 8
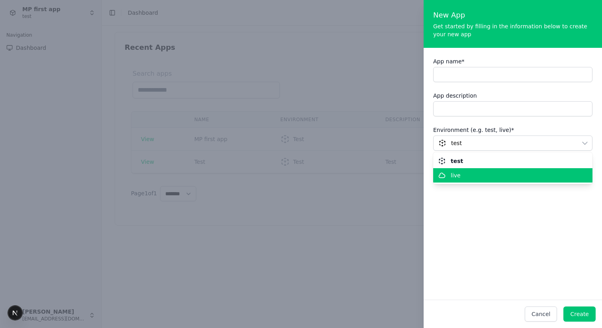
click at [468, 178] on div "live" at bounding box center [508, 175] width 140 height 8
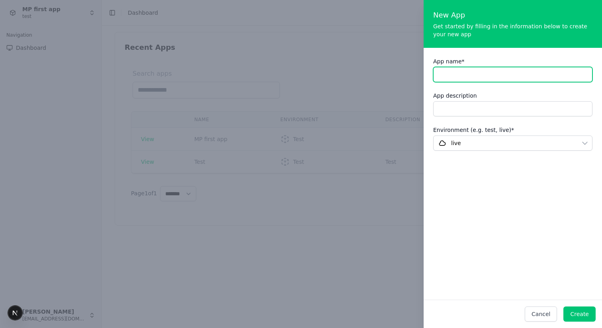
click at [449, 78] on input "App name *" at bounding box center [512, 74] width 159 height 15
type input "********"
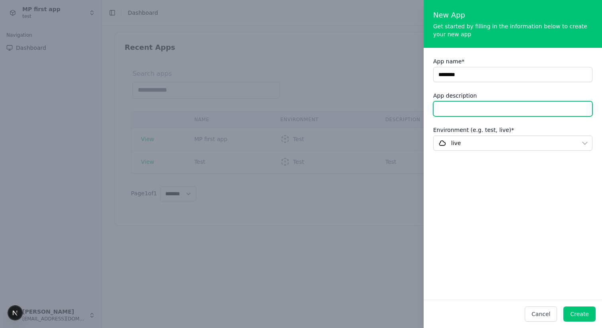
click at [445, 109] on input "App description" at bounding box center [512, 108] width 159 height 15
type input "**********"
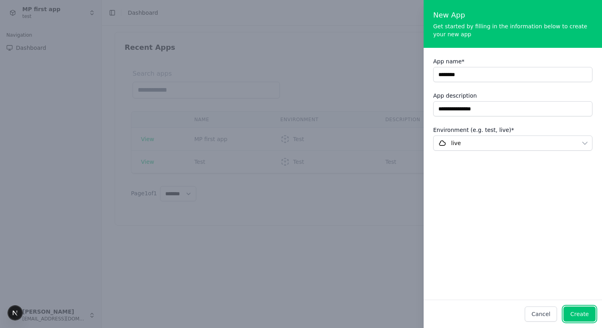
click at [577, 312] on div "Create" at bounding box center [579, 314] width 19 height 8
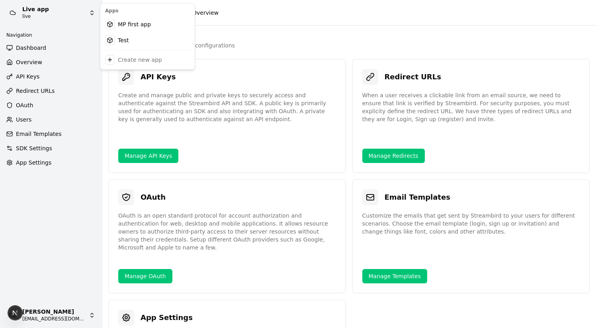
click at [51, 15] on html "Live app live Navigation Dashboard Overview API Keys Redirect URLs OAuth Users …" at bounding box center [301, 164] width 602 height 328
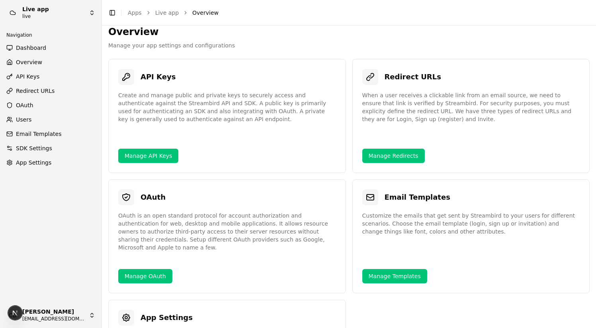
click at [58, 11] on html "Live app live Navigation Dashboard Overview API Keys Redirect URLs OAuth Users …" at bounding box center [298, 164] width 596 height 328
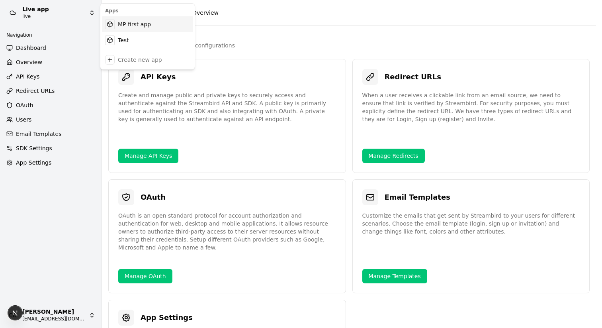
click at [127, 27] on div "MP first app" at bounding box center [147, 24] width 91 height 16
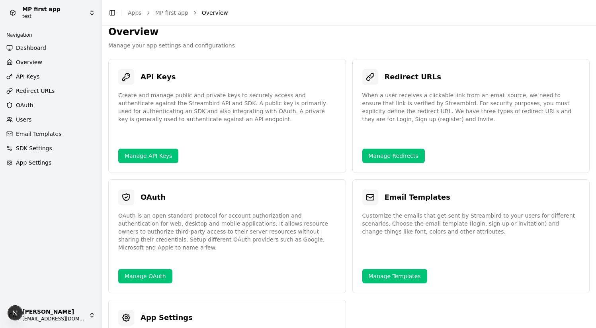
click at [67, 16] on html "MP first app test Navigation Dashboard Overview API Keys Redirect URLs OAuth Us…" at bounding box center [298, 164] width 596 height 328
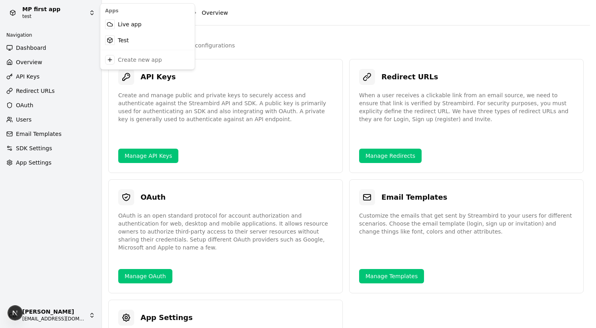
click at [257, 37] on html "MP first app test Navigation Dashboard Overview API Keys Redirect URLs OAuth Us…" at bounding box center [298, 164] width 596 height 328
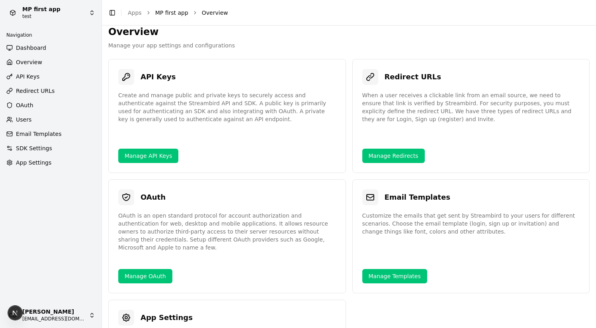
click at [172, 12] on link "MP first app" at bounding box center [171, 13] width 33 height 8
click at [45, 49] on span "Dashboard" at bounding box center [31, 48] width 30 height 8
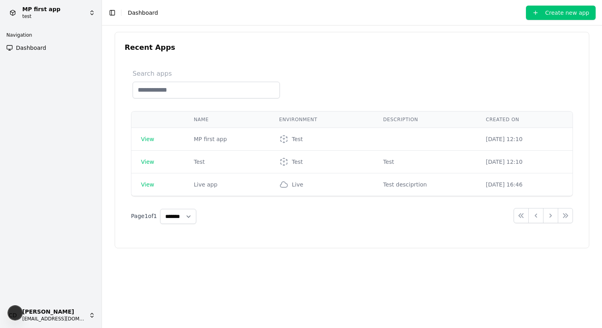
click at [31, 49] on span "Dashboard" at bounding box center [31, 48] width 30 height 8
click at [114, 14] on button "Toggle Sidebar" at bounding box center [112, 12] width 11 height 11
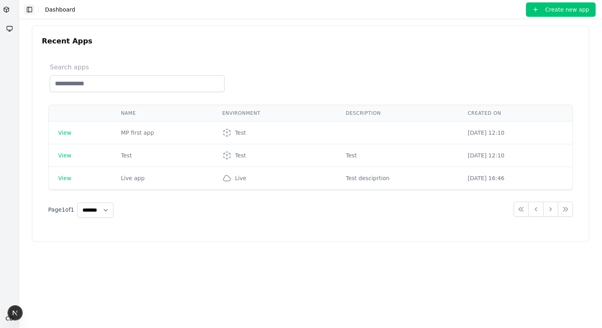
drag, startPoint x: 26, startPoint y: 8, endPoint x: 57, endPoint y: 46, distance: 48.7
click at [26, 8] on button "Toggle Sidebar" at bounding box center [29, 9] width 11 height 11
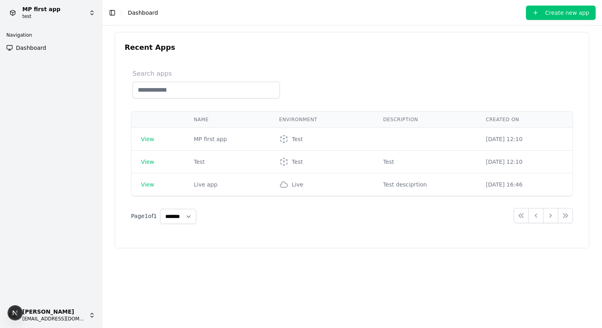
click at [39, 41] on link "Dashboard" at bounding box center [50, 47] width 95 height 13
click at [152, 135] on td "View" at bounding box center [157, 139] width 53 height 23
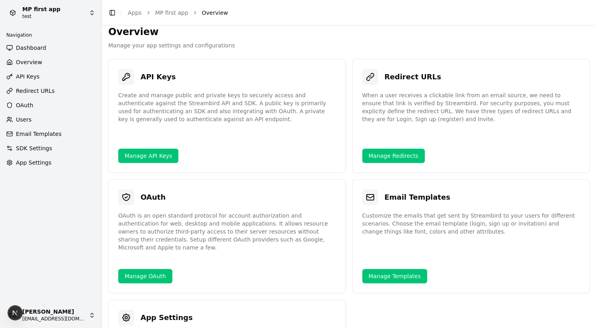
click at [38, 74] on span "API Keys" at bounding box center [28, 77] width 24 height 8
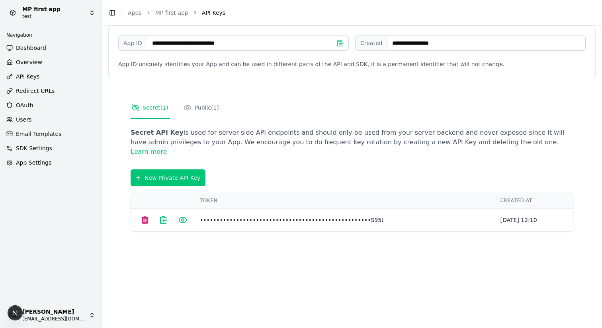
click at [28, 60] on span "Overview" at bounding box center [29, 62] width 26 height 8
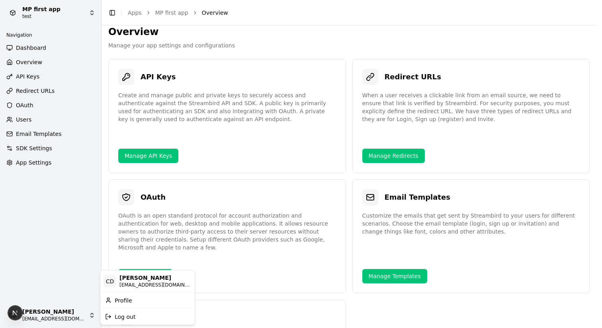
click at [66, 316] on html "MP first app test Navigation Dashboard Overview API Keys Redirect URLs OAuth Us…" at bounding box center [301, 164] width 602 height 328
click at [120, 303] on div "Profile" at bounding box center [147, 300] width 91 height 13
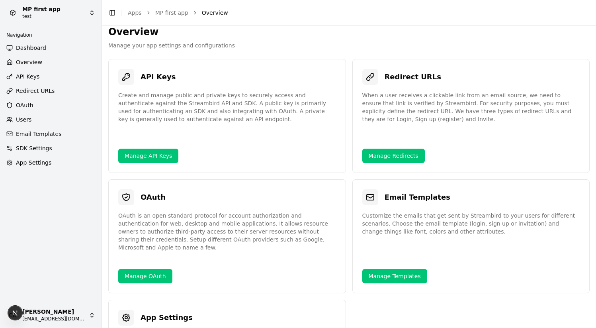
click at [66, 314] on html "MP first app test Navigation Dashboard Overview API Keys Redirect URLs OAuth Us…" at bounding box center [298, 164] width 596 height 328
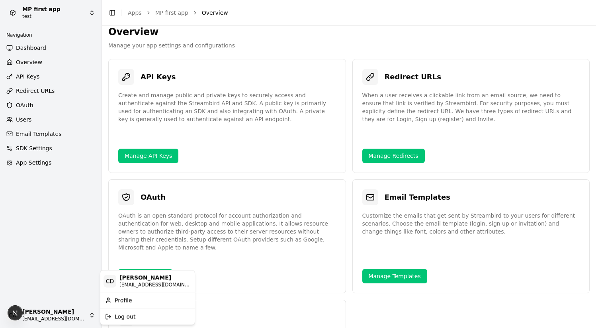
click at [151, 280] on span "[PERSON_NAME]" at bounding box center [156, 277] width 72 height 7
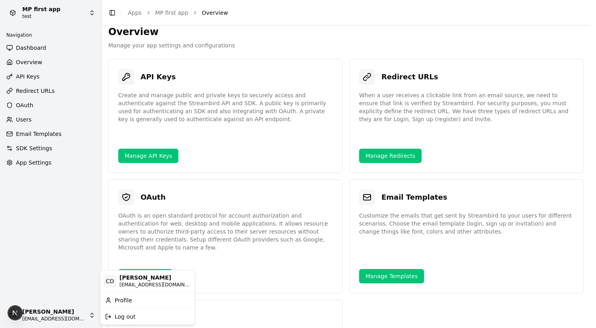
click at [57, 239] on html "MP first app test Navigation Dashboard Overview API Keys Redirect URLs OAuth Us…" at bounding box center [298, 164] width 596 height 328
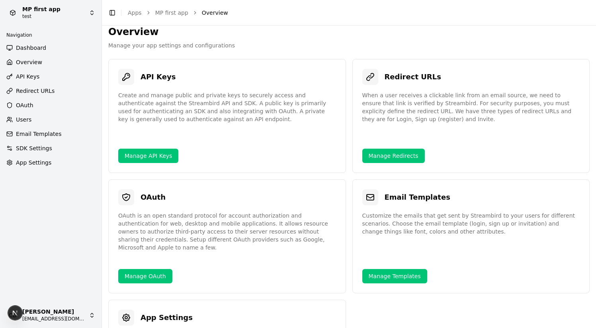
click at [21, 76] on span "API Keys" at bounding box center [28, 77] width 24 height 8
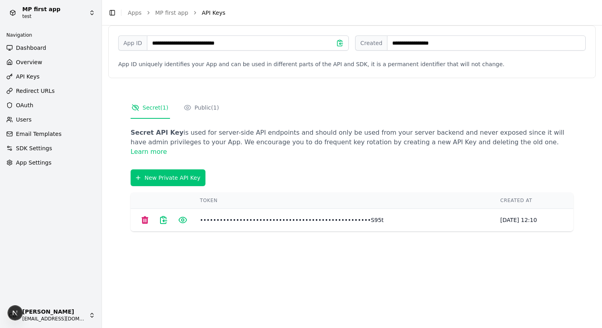
click at [38, 91] on span "Redirect URLs" at bounding box center [35, 91] width 39 height 8
click at [53, 97] on link "Redirect URLs" at bounding box center [50, 90] width 95 height 13
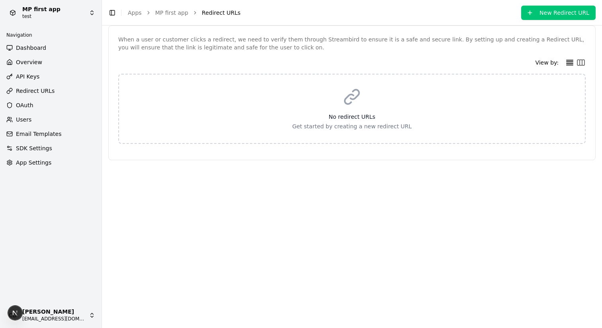
click at [350, 115] on h3 "No redirect URLs" at bounding box center [352, 117] width 441 height 8
click at [29, 104] on span "OAuth" at bounding box center [25, 105] width 18 height 8
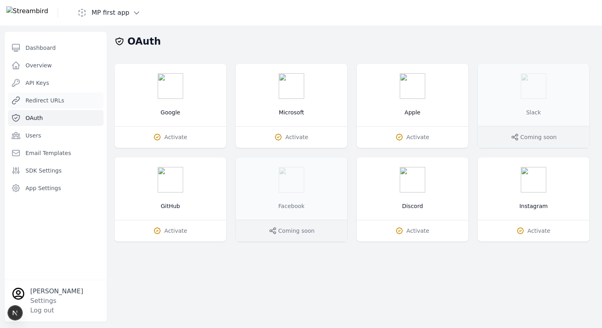
click at [35, 99] on span "Redirect URLs" at bounding box center [44, 100] width 39 height 8
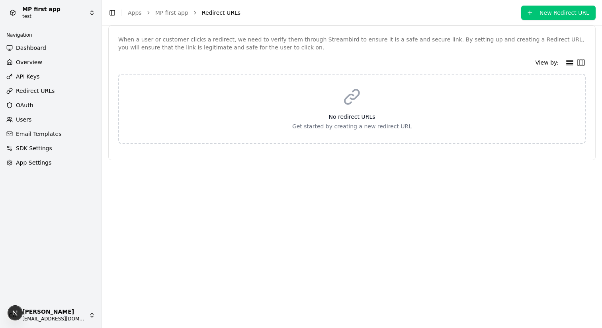
click at [35, 112] on ul "Dashboard Overview API Keys Redirect URLs OAuth Users Email Templates SDK Setti…" at bounding box center [50, 104] width 95 height 127
click at [34, 105] on link "OAuth" at bounding box center [50, 105] width 95 height 13
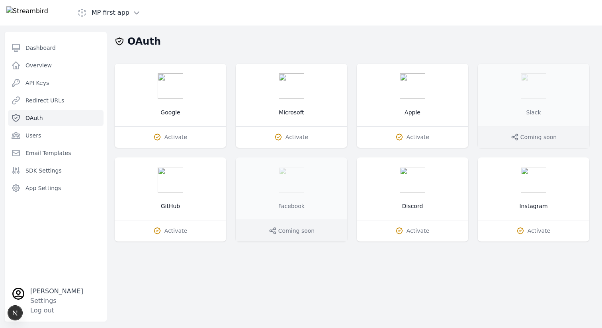
click at [159, 136] on icon at bounding box center [157, 137] width 8 height 8
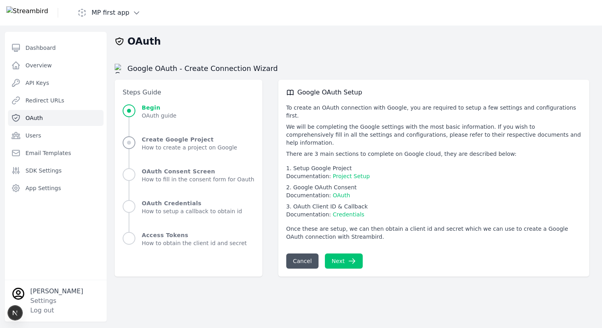
click at [142, 142] on span "Create Google Project" at bounding box center [190, 139] width 96 height 8
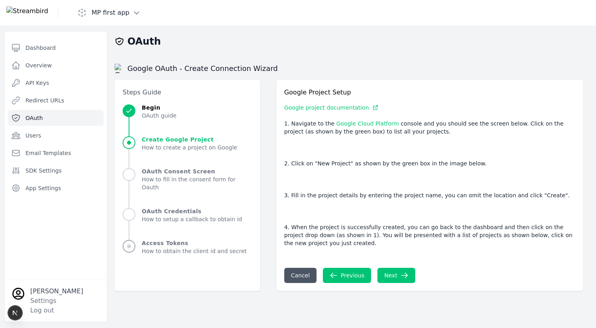
scroll to position [74, 0]
click at [144, 175] on span "How to fill in the consent form for Oauth" at bounding box center [197, 183] width 111 height 16
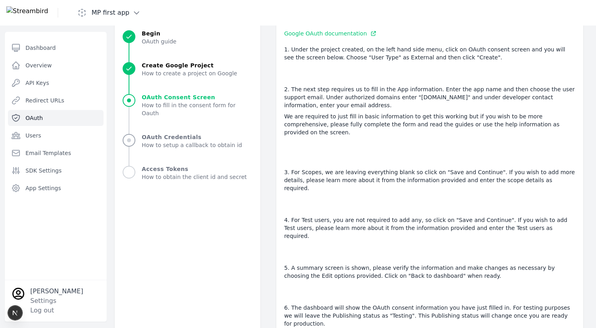
click at [154, 141] on span "How to setup a callback to obtain id" at bounding box center [192, 145] width 100 height 8
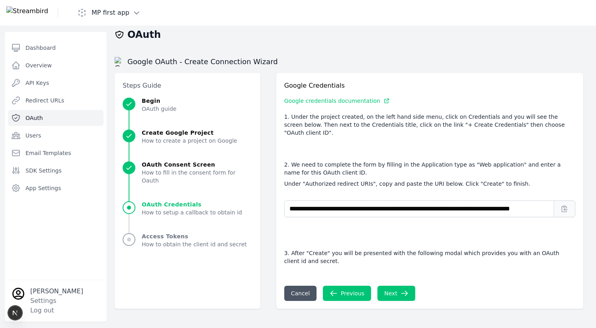
click at [165, 240] on span "How to obtain the client id and secret" at bounding box center [194, 244] width 105 height 8
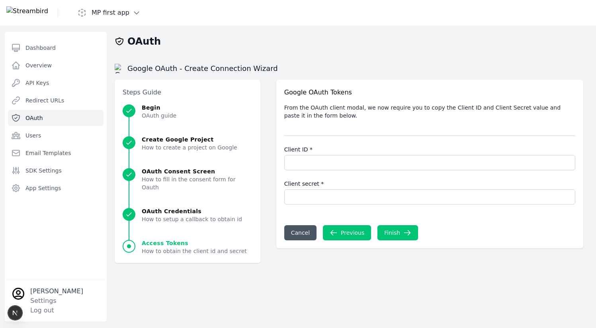
scroll to position [110, 0]
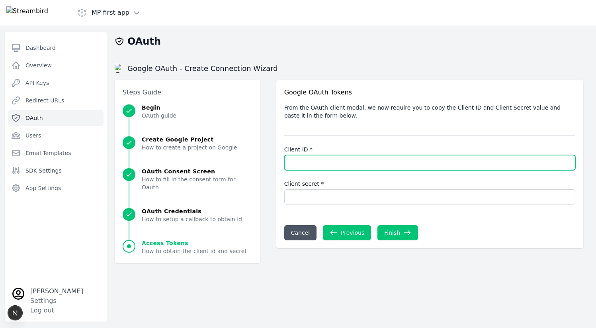
click at [316, 170] on input "Client ID *" at bounding box center [429, 162] width 291 height 15
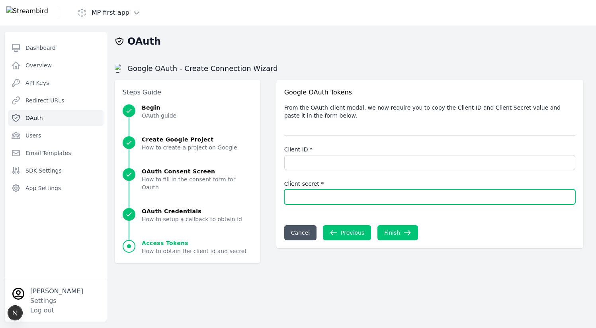
drag, startPoint x: 312, startPoint y: 251, endPoint x: 267, endPoint y: 223, distance: 52.8
click at [312, 204] on input "Client secret *" at bounding box center [429, 196] width 291 height 15
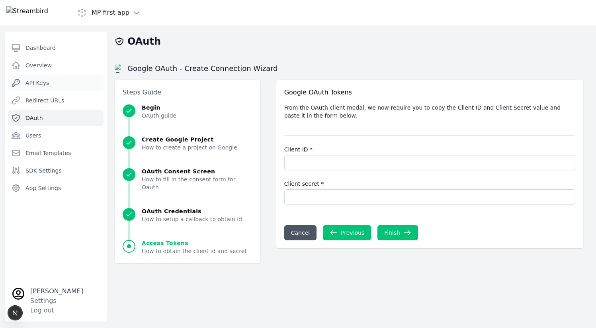
click at [43, 86] on span "API Keys" at bounding box center [37, 83] width 24 height 8
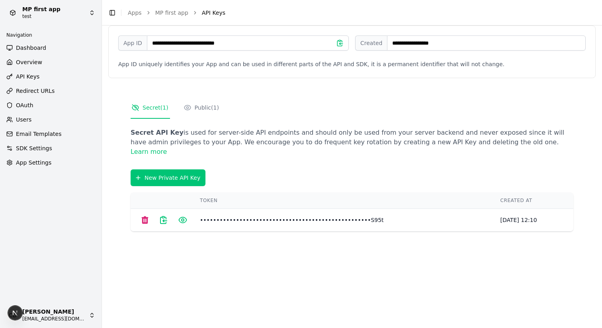
click at [45, 87] on span "Redirect URLs" at bounding box center [35, 91] width 39 height 8
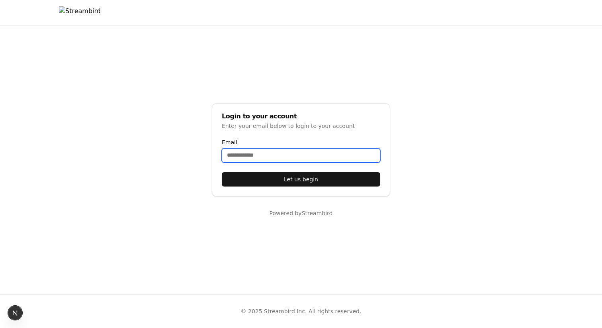
click at [278, 79] on input "Email" at bounding box center [301, 155] width 159 height 14
type input "**********"
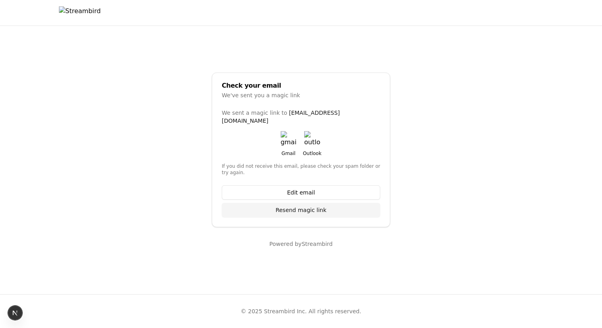
click at [298, 79] on button "Resend magic link" at bounding box center [301, 210] width 159 height 14
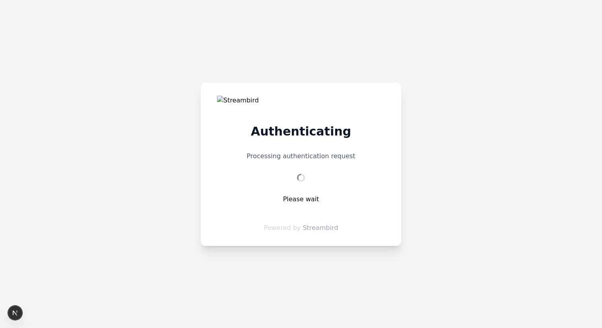
select select "**"
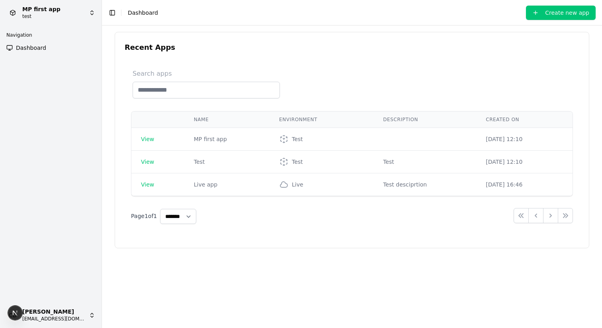
click at [261, 56] on div "Recent Apps Search apps Name Environment Description Created On View MP first a…" at bounding box center [352, 140] width 474 height 216
click at [148, 141] on span "View" at bounding box center [147, 139] width 13 height 6
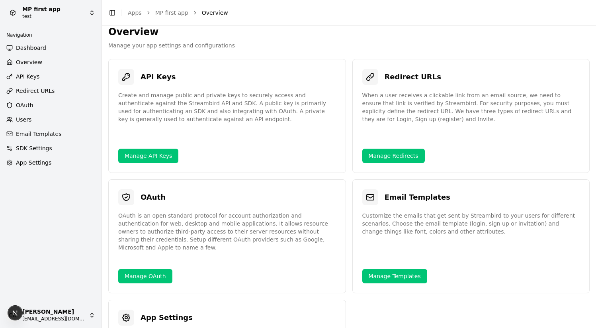
click at [131, 33] on h2 "Overview" at bounding box center [349, 31] width 482 height 13
click at [162, 47] on p "Manage your app settings and configurations" at bounding box center [349, 45] width 482 height 8
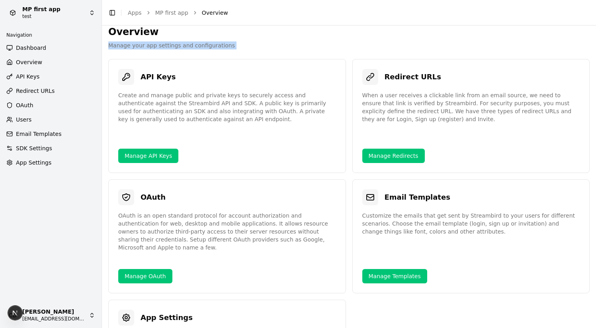
copy div "Manage your app settings and configurations"
click at [33, 65] on span "Overview" at bounding box center [29, 62] width 26 height 8
click at [31, 78] on span "API Keys" at bounding box center [28, 77] width 24 height 8
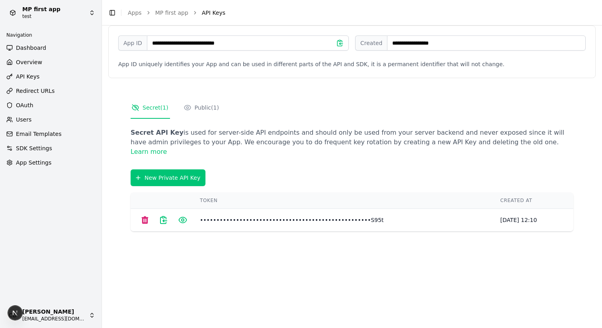
click at [35, 89] on span "Redirect URLs" at bounding box center [35, 91] width 39 height 8
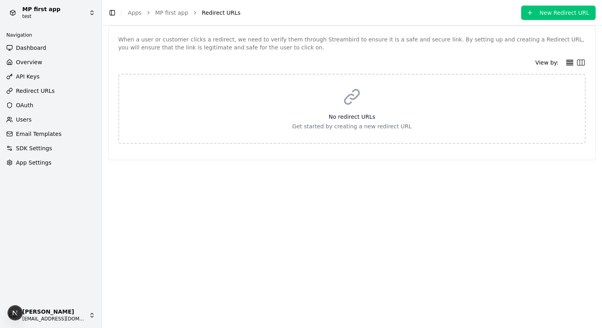
click at [29, 111] on link "OAuth" at bounding box center [50, 105] width 95 height 13
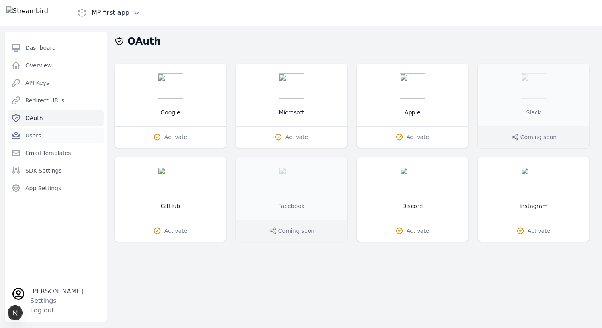
click at [43, 133] on link "Users" at bounding box center [56, 135] width 96 height 16
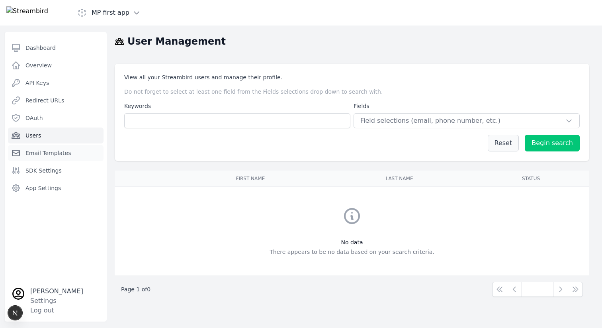
click at [47, 158] on link "Email Templates" at bounding box center [56, 153] width 96 height 16
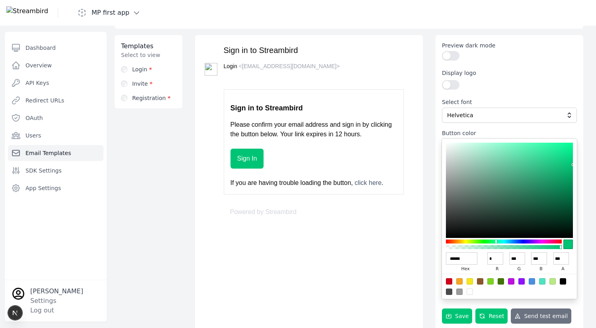
scroll to position [177, 0]
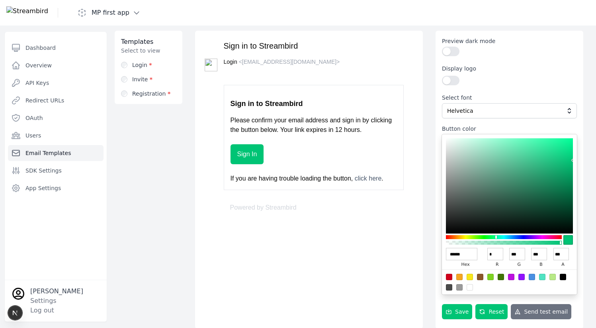
drag, startPoint x: 486, startPoint y: 174, endPoint x: 338, endPoint y: 188, distance: 149.3
click at [492, 170] on div at bounding box center [509, 185] width 127 height 95
type input "******"
type input "***"
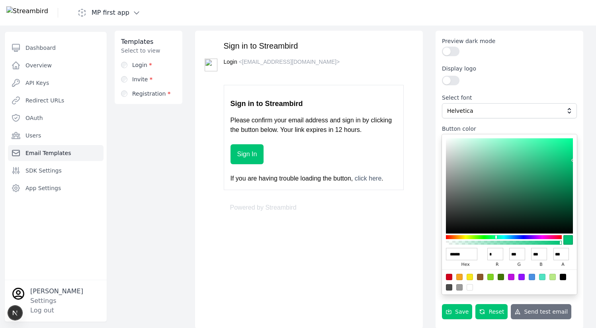
type input "***"
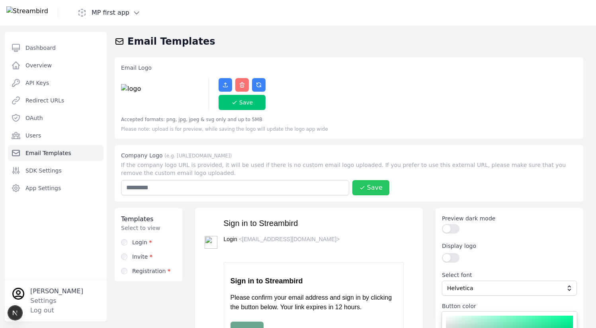
click at [136, 260] on label "Invite *" at bounding box center [142, 257] width 20 height 8
type input "******"
type input "*"
type input "***"
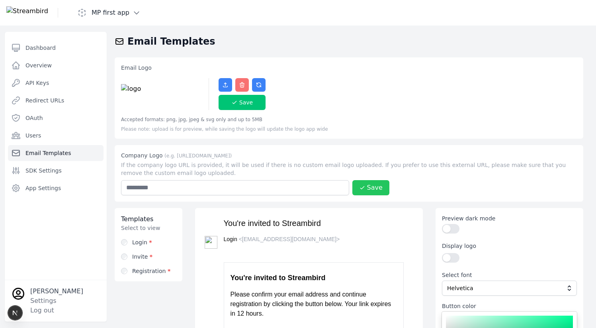
click at [135, 236] on div "Templates Select to view Templates Login * Invite * Registration *" at bounding box center [149, 244] width 68 height 73
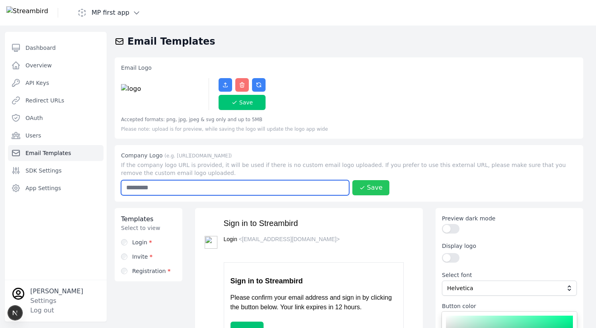
click at [163, 182] on input "text" at bounding box center [235, 187] width 228 height 15
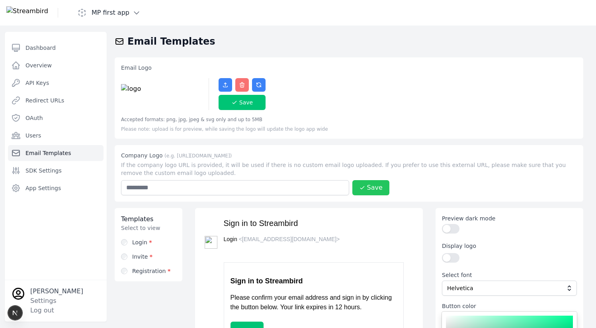
click at [200, 141] on div "Email Logo Save Accepted formats: png, jpg, jpeg & svg only and up to 5MB Pleas…" at bounding box center [349, 281] width 494 height 449
click at [242, 101] on div "Save" at bounding box center [242, 102] width 22 height 8
click at [155, 41] on h1 "Email Templates" at bounding box center [171, 41] width 88 height 13
click at [586, 40] on div "Email Logo Upload The logo has been saved successfully! Close" at bounding box center [510, 44] width 153 height 31
click at [576, 39] on icon at bounding box center [576, 40] width 8 height 8
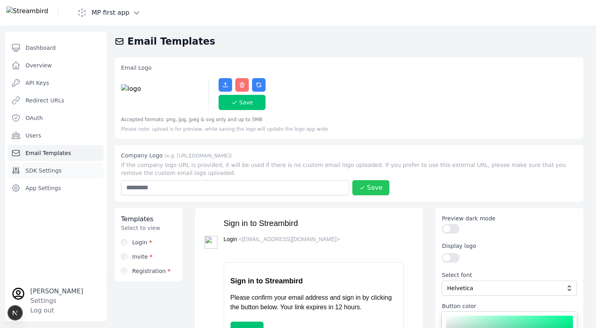
click at [42, 167] on span "SDK Settings" at bounding box center [43, 171] width 36 height 8
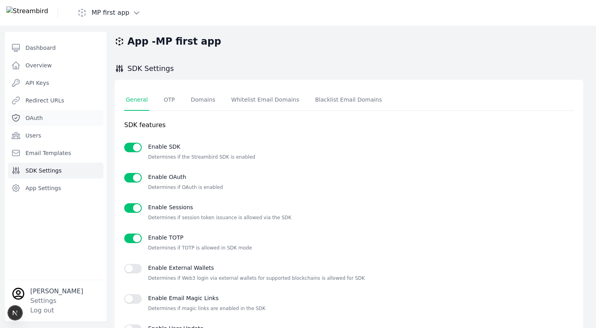
click at [38, 117] on span "OAuth" at bounding box center [34, 118] width 18 height 8
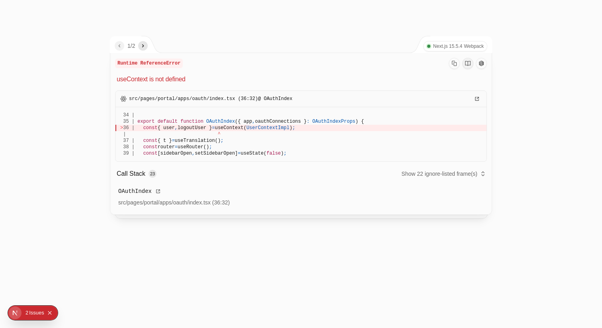
click at [170, 13] on div at bounding box center [301, 164] width 602 height 328
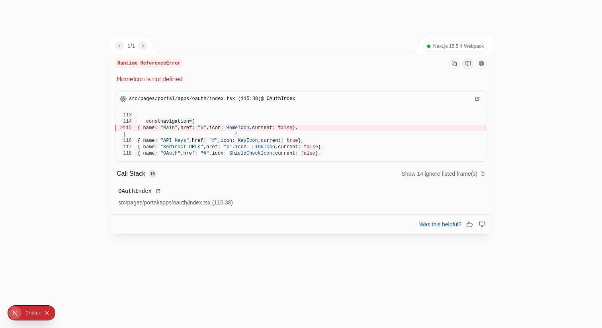
click at [237, 48] on div "1 / 1 Next.js 15.5.4 Webpack" at bounding box center [301, 44] width 382 height 17
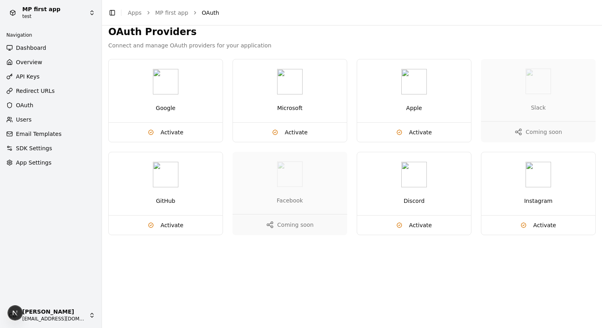
click at [26, 104] on span "OAuth" at bounding box center [25, 105] width 18 height 8
drag, startPoint x: 121, startPoint y: 12, endPoint x: 110, endPoint y: 14, distance: 11.3
click at [121, 12] on div at bounding box center [121, 13] width 0 height 6
click at [109, 14] on button "Toggle Sidebar" at bounding box center [112, 12] width 11 height 11
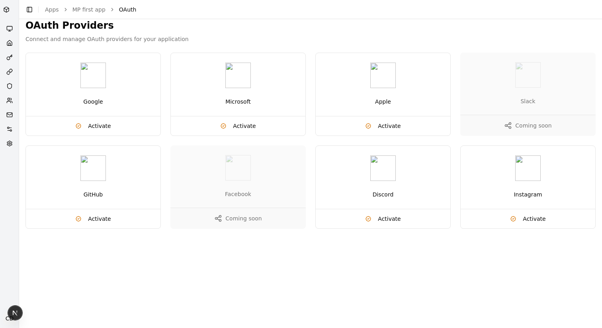
click at [24, 9] on div "Toggle Sidebar Apps MP first app OAuth" at bounding box center [310, 9] width 583 height 11
click at [31, 9] on button "Toggle Sidebar" at bounding box center [29, 9] width 11 height 11
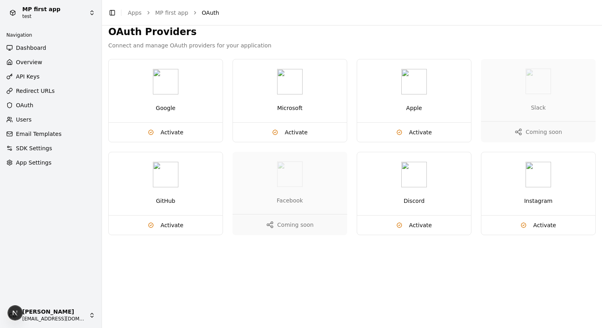
click at [97, 13] on html "MP first app test Navigation Dashboard Overview API Keys Redirect URLs OAuth Us…" at bounding box center [301, 164] width 602 height 328
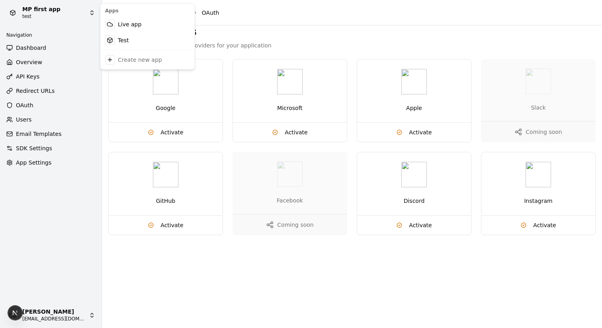
click at [86, 10] on html "MP first app test Navigation Dashboard Overview API Keys Redirect URLs OAuth Us…" at bounding box center [301, 164] width 602 height 328
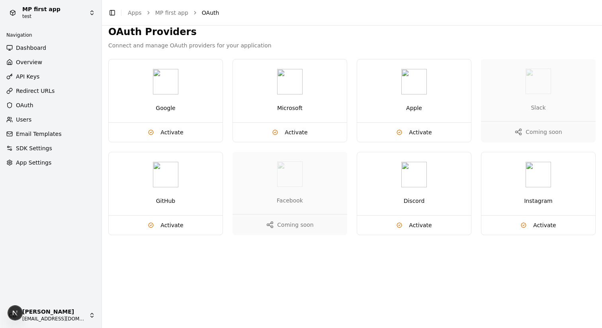
click at [59, 8] on html "MP first app test Navigation Dashboard Overview API Keys Redirect URLs OAuth Us…" at bounding box center [301, 164] width 602 height 328
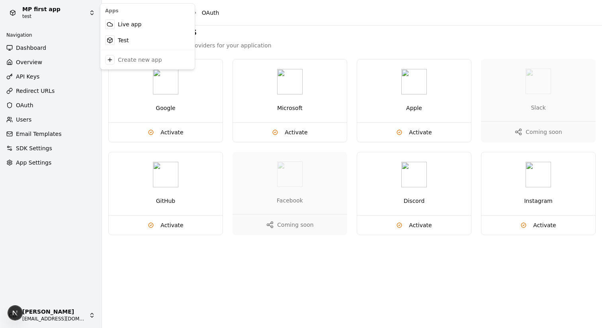
click at [80, 8] on html "MP first app test Navigation Dashboard Overview API Keys Redirect URLs OAuth Us…" at bounding box center [301, 164] width 602 height 328
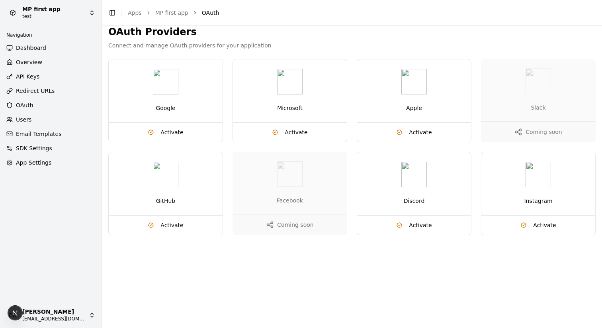
click at [80, 8] on html "MP first app test Navigation Dashboard Overview API Keys Redirect URLs OAuth Us…" at bounding box center [301, 164] width 602 height 328
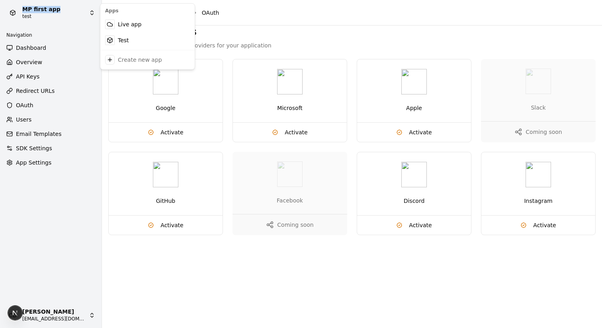
click at [80, 8] on html "MP first app test Navigation Dashboard Overview API Keys Redirect URLs OAuth Us…" at bounding box center [301, 164] width 602 height 328
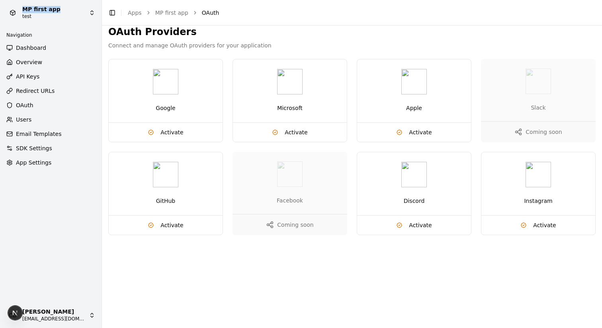
click at [44, 61] on link "Overview" at bounding box center [50, 62] width 95 height 13
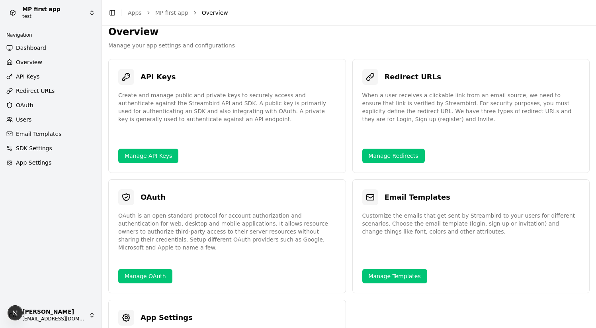
click at [20, 100] on link "OAuth" at bounding box center [50, 105] width 95 height 13
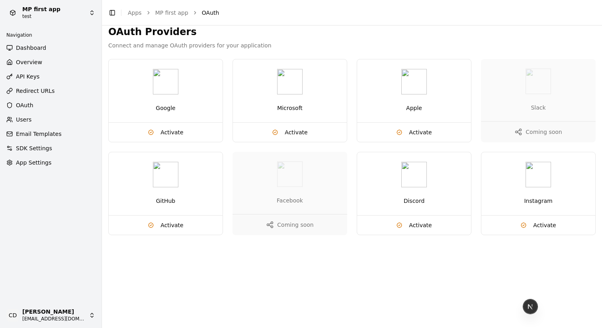
drag, startPoint x: 26, startPoint y: 309, endPoint x: 537, endPoint y: 296, distance: 511.2
click at [538, 299] on div at bounding box center [530, 306] width 14 height 14
click at [63, 311] on html "MP first app test Navigation Dashboard Overview API Keys Redirect URLs OAuth Us…" at bounding box center [301, 164] width 602 height 328
click at [60, 312] on html "MP first app test Navigation Dashboard Overview API Keys Redirect URLs OAuth Us…" at bounding box center [301, 164] width 602 height 328
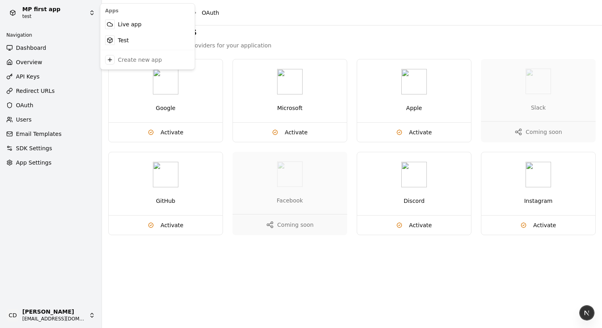
click at [91, 12] on html "MP first app test Navigation Dashboard Overview API Keys Redirect URLs OAuth Us…" at bounding box center [301, 164] width 602 height 328
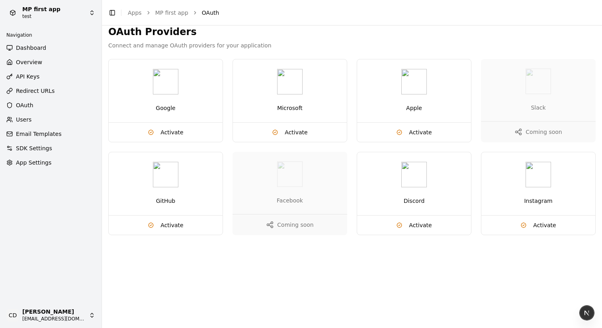
click at [89, 14] on html "MP first app test Navigation Dashboard Overview API Keys Redirect URLs OAuth Us…" at bounding box center [301, 164] width 602 height 328
click at [107, 11] on button "Toggle Sidebar" at bounding box center [112, 12] width 11 height 11
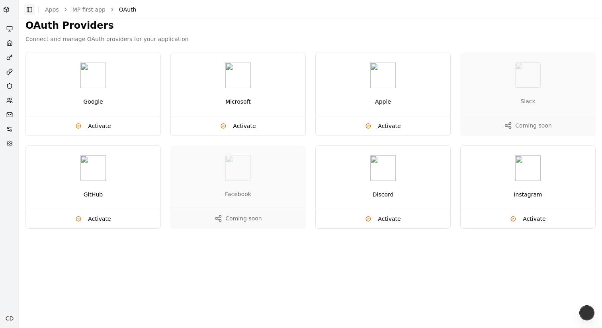
drag, startPoint x: 36, startPoint y: 10, endPoint x: 28, endPoint y: 11, distance: 8.1
click at [35, 10] on div "Toggle Sidebar Apps MP first app OAuth" at bounding box center [310, 9] width 583 height 11
click at [27, 11] on button "Toggle Sidebar" at bounding box center [29, 9] width 11 height 11
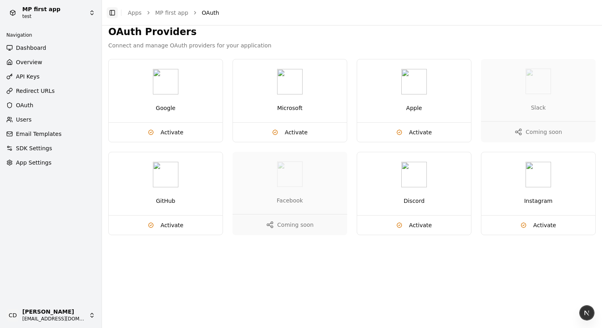
click at [111, 9] on button "Toggle Sidebar" at bounding box center [112, 12] width 11 height 11
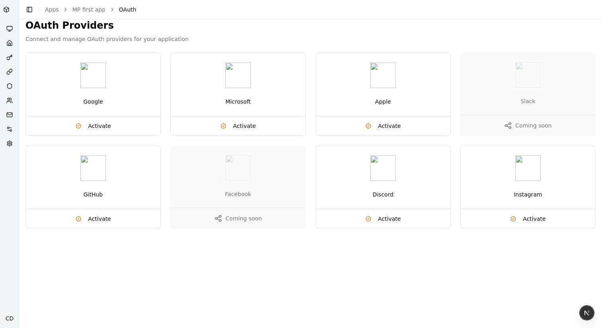
click at [5, 7] on html "MP first app test Navigation Dashboard Overview API Keys Redirect URLs OAuth Us…" at bounding box center [301, 164] width 602 height 328
click at [12, 91] on html "MP first app test Navigation Dashboard Overview API Keys Redirect URLs OAuth Us…" at bounding box center [301, 164] width 602 height 328
click at [32, 11] on button "Toggle Sidebar" at bounding box center [29, 9] width 11 height 11
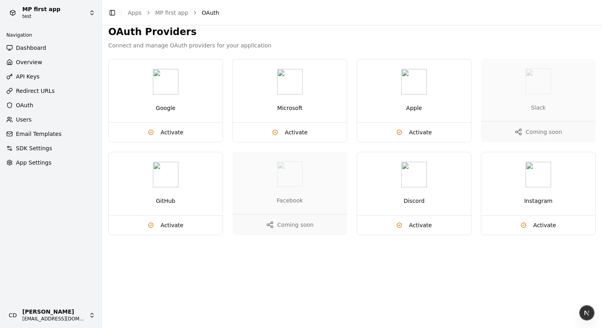
click at [20, 116] on span "Users" at bounding box center [24, 120] width 16 height 8
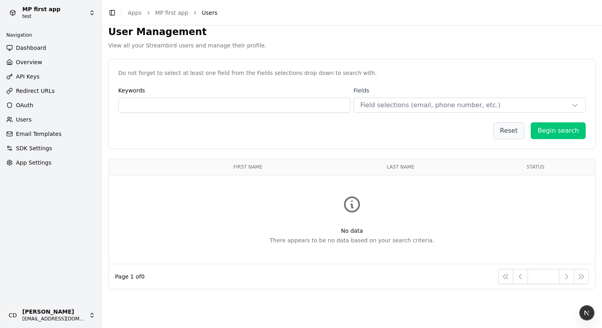
click at [24, 130] on span "Email Templates" at bounding box center [38, 134] width 45 height 8
click at [25, 148] on span "SDK Settings" at bounding box center [34, 148] width 36 height 8
click at [33, 133] on span "Email Templates" at bounding box center [38, 134] width 45 height 8
click at [46, 128] on link "Email Templates" at bounding box center [50, 133] width 95 height 13
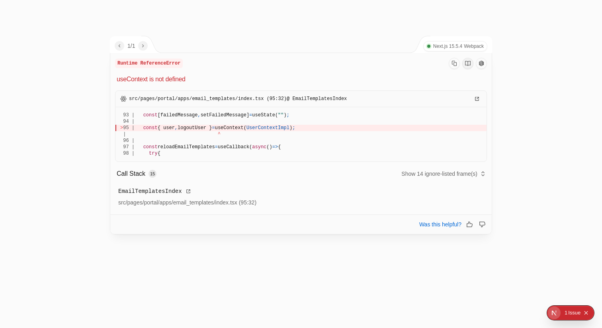
click at [247, 130] on span "useContext(" at bounding box center [230, 128] width 31 height 6
click at [241, 101] on span "src/pages/portal/apps/email_templates/index.tsx (95:32) @ EmailTemplatesIndex" at bounding box center [238, 99] width 218 height 6
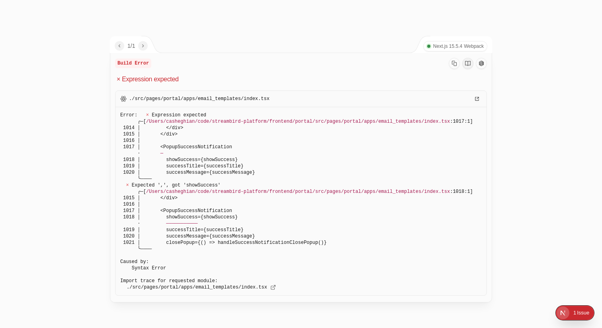
click at [78, 21] on div at bounding box center [301, 164] width 602 height 328
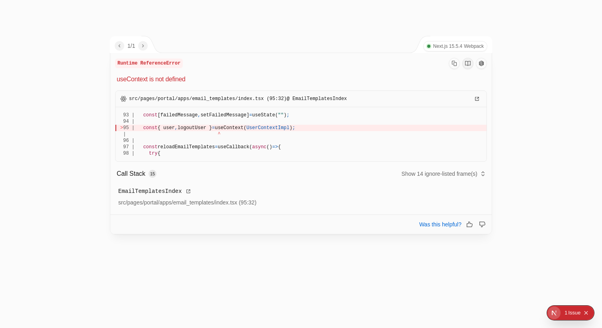
click at [211, 58] on div "Runtime ReferenceError" at bounding box center [301, 63] width 372 height 11
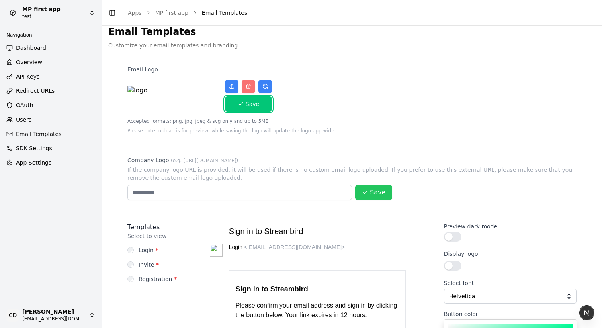
click at [248, 105] on div "Save" at bounding box center [249, 104] width 22 height 8
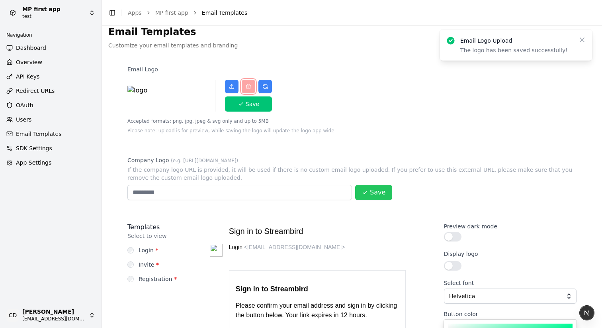
click at [246, 87] on icon "button" at bounding box center [248, 86] width 6 height 6
click at [149, 92] on img at bounding box center [167, 96] width 80 height 20
click at [141, 262] on label "Invite *" at bounding box center [149, 265] width 20 height 8
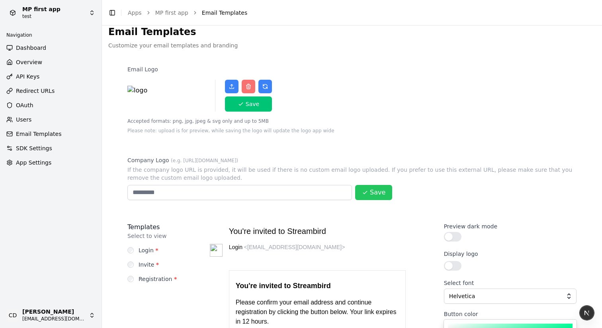
click at [142, 286] on div "Templates Select to view Templates Login * Invite * Registration *" at bounding box center [154, 252] width 67 height 73
click at [143, 277] on label "Registration *" at bounding box center [158, 279] width 38 height 8
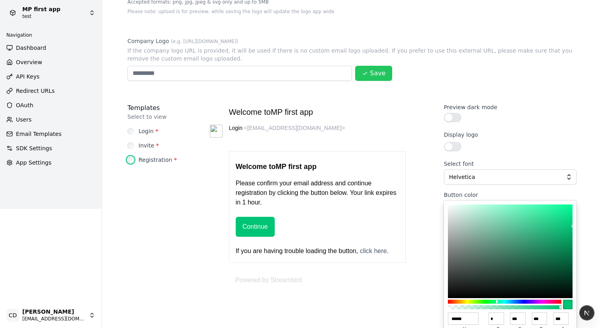
scroll to position [190, 0]
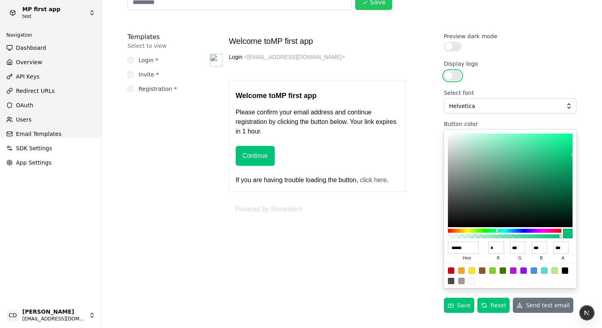
click at [453, 77] on button "Display logo" at bounding box center [453, 76] width 18 height 10
click at [456, 52] on div "Preview dark mode" at bounding box center [510, 48] width 133 height 12
